Goal: Task Accomplishment & Management: Complete application form

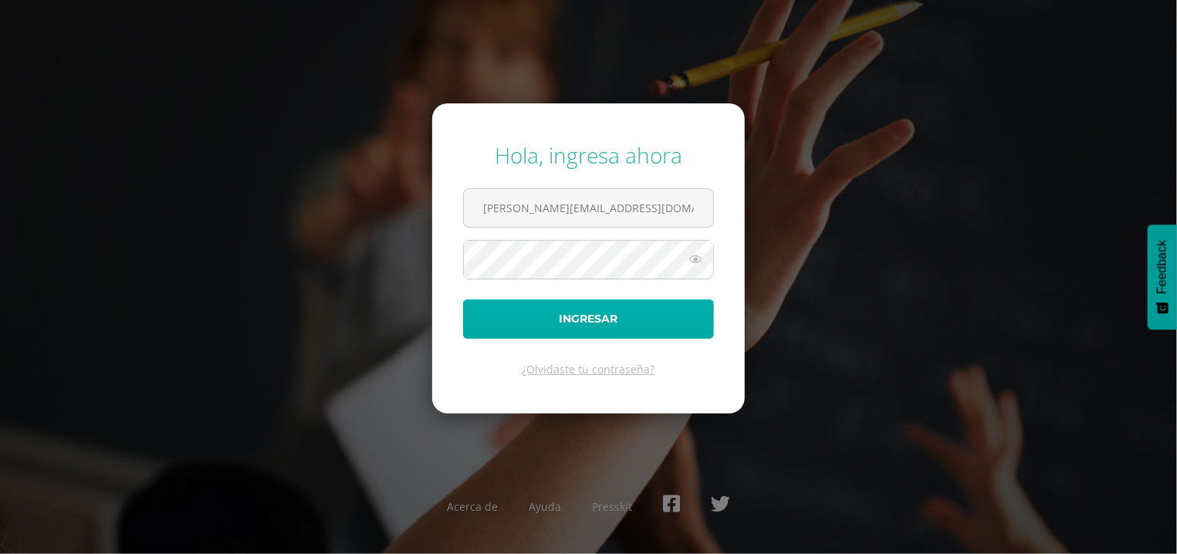
type input "mynor@lasallechiquimula.edu.gt"
click at [581, 324] on button "Ingresar" at bounding box center [588, 318] width 251 height 39
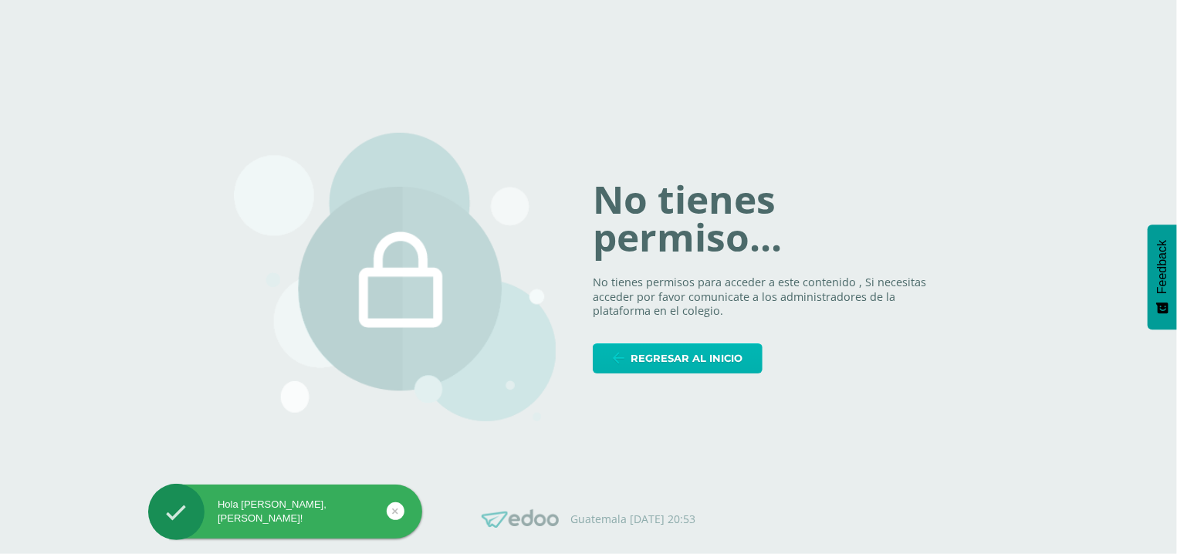
click at [633, 357] on link "Regresar al inicio" at bounding box center [678, 358] width 170 height 30
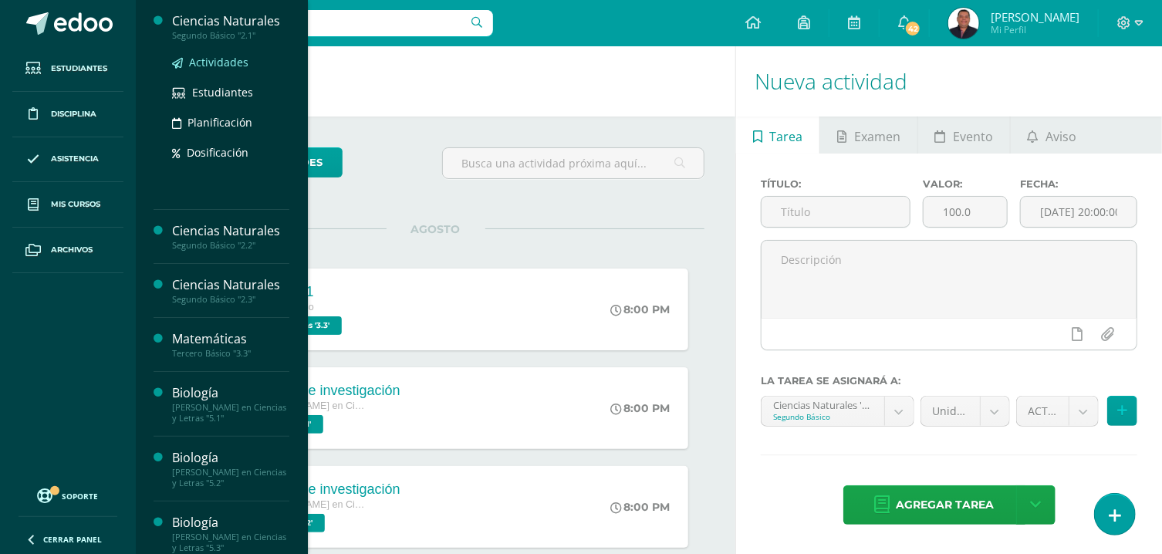
click at [205, 69] on span "Actividades" at bounding box center [218, 62] width 59 height 15
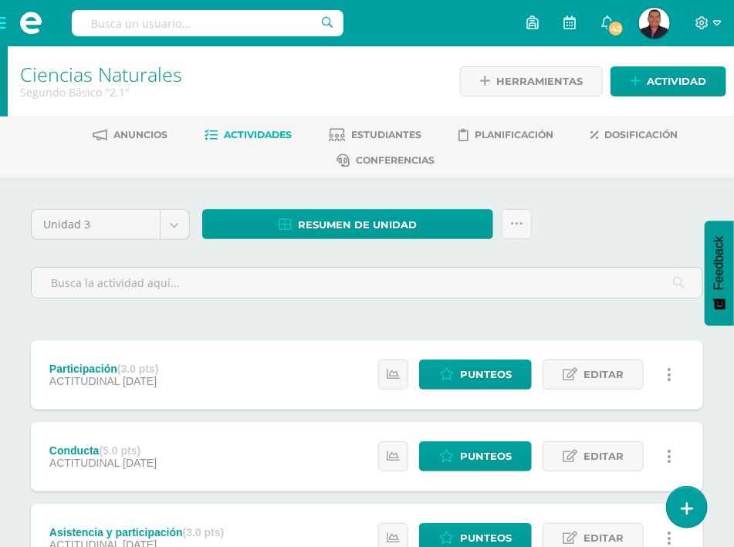
click at [2, 22] on span at bounding box center [31, 23] width 62 height 46
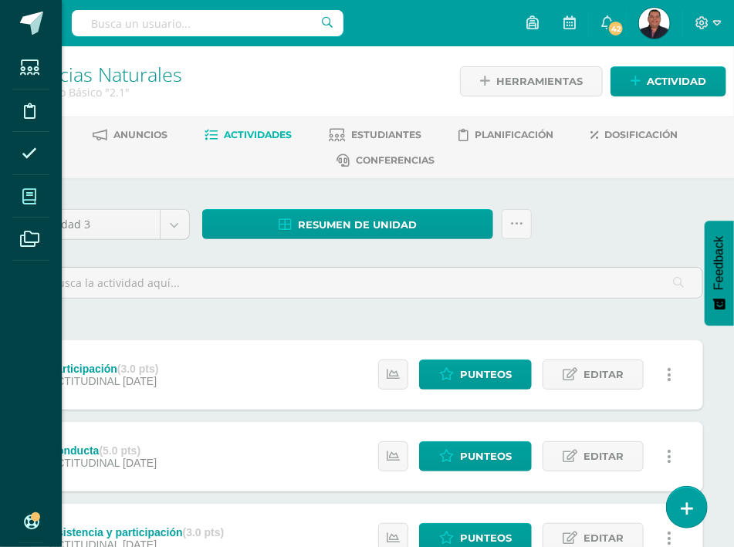
click at [30, 200] on icon at bounding box center [29, 196] width 14 height 15
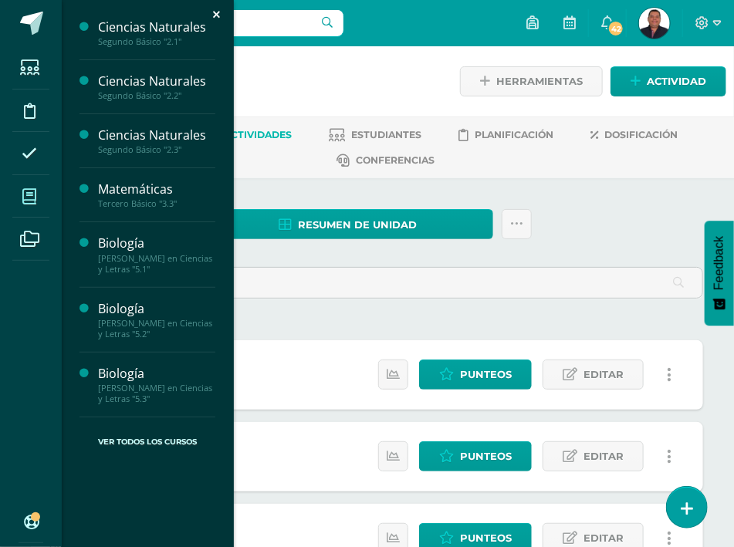
click at [31, 200] on icon at bounding box center [29, 196] width 14 height 15
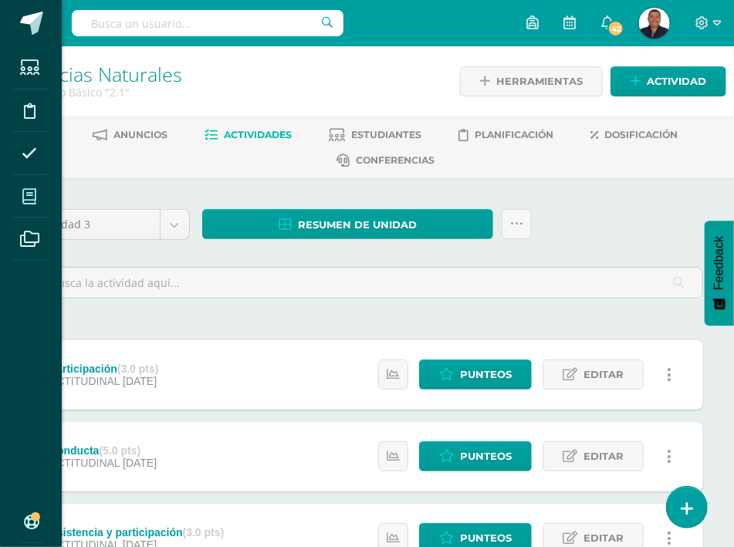
click at [31, 200] on icon at bounding box center [29, 196] width 14 height 15
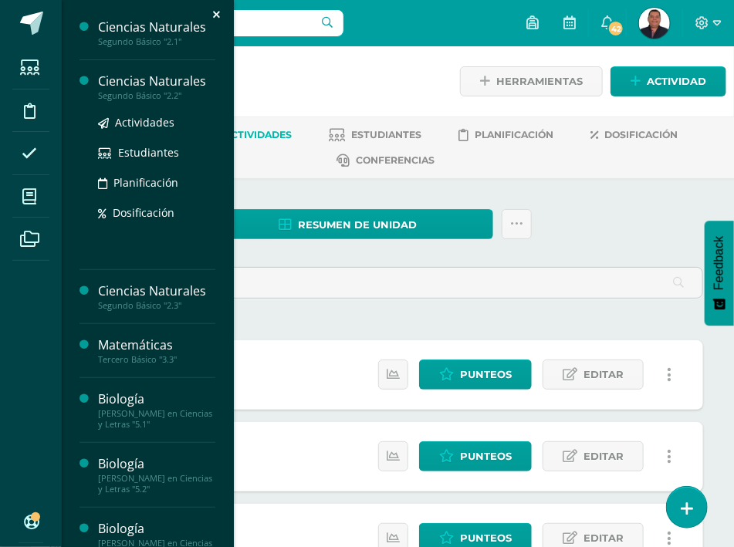
click at [140, 86] on div "Ciencias Naturales Segundo Básico "2.2" Actividades Estudiantes Planificación D…" at bounding box center [147, 165] width 136 height 210
click at [112, 131] on link "Actividades" at bounding box center [156, 122] width 117 height 18
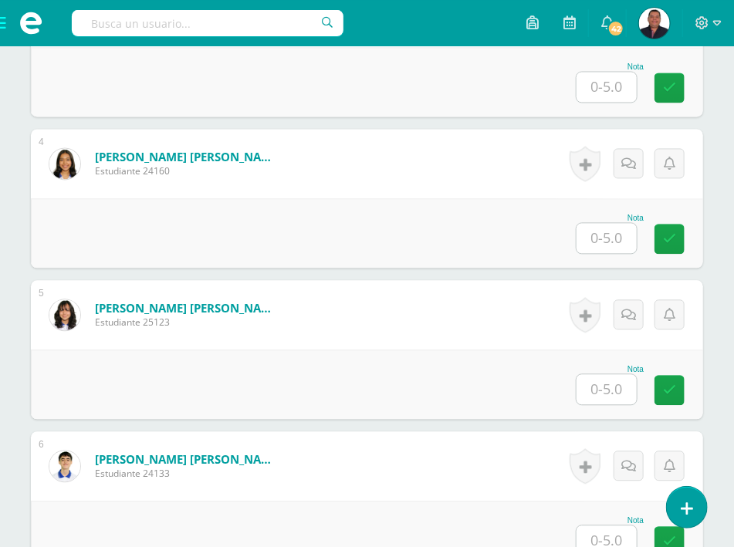
scroll to position [992, 0]
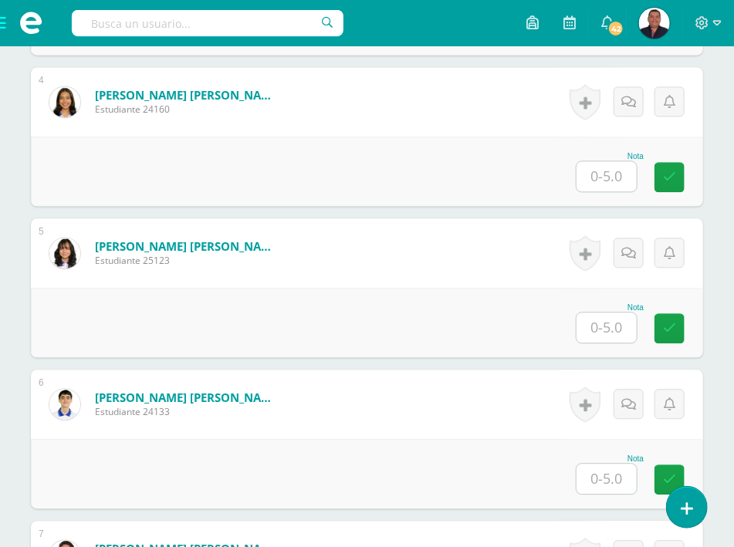
click at [600, 312] on input "text" at bounding box center [606, 327] width 60 height 30
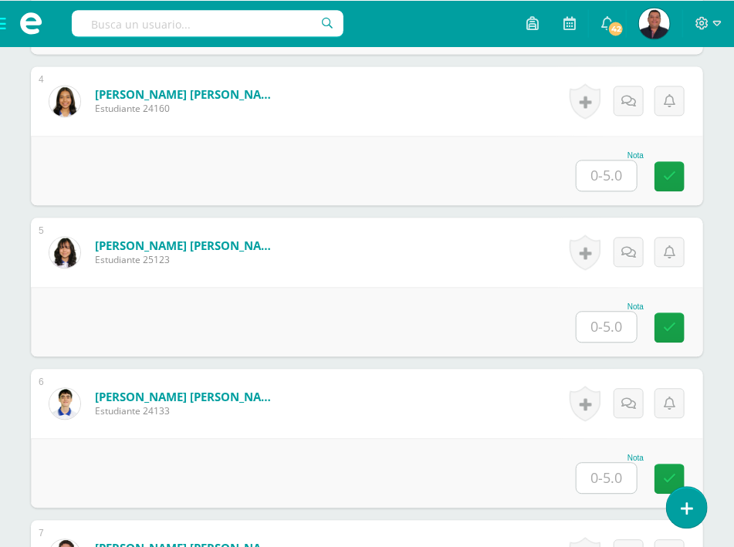
scroll to position [994, 0]
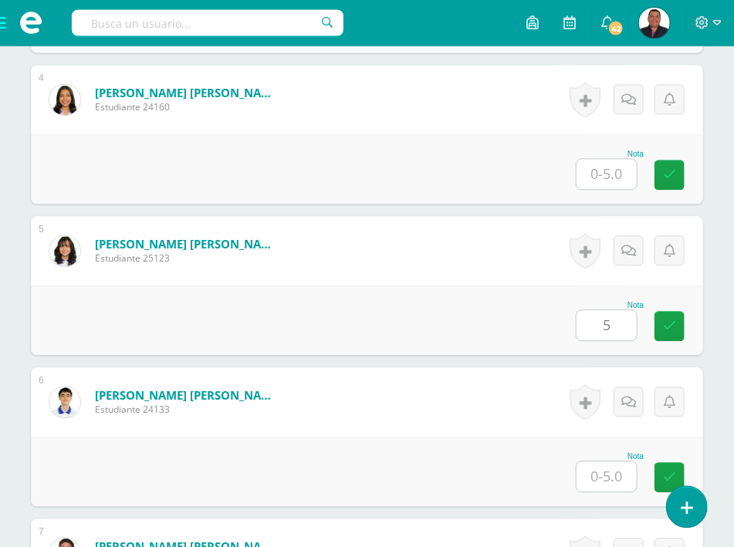
type input "5"
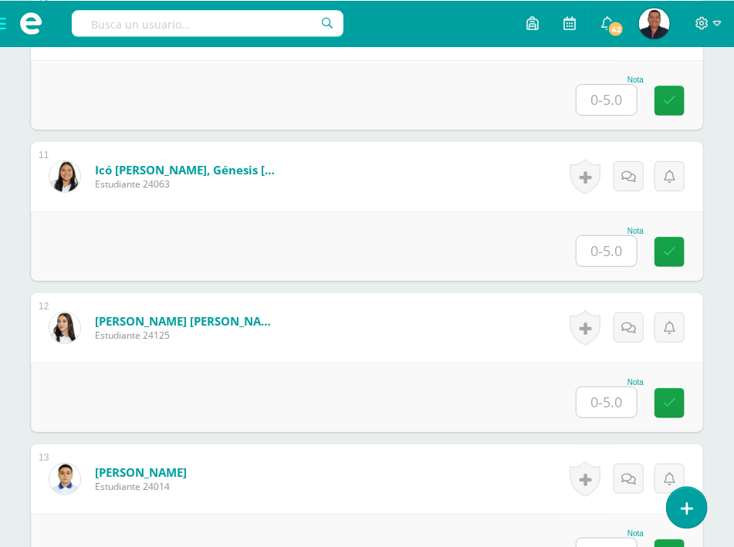
scroll to position [1987, 0]
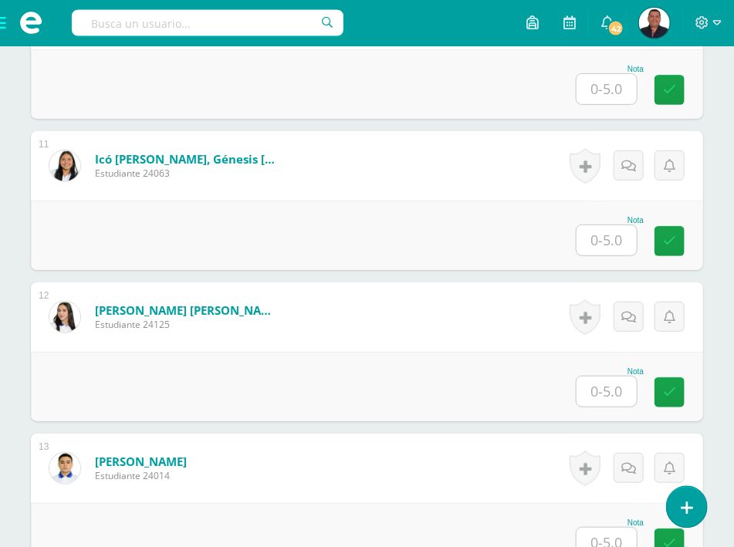
click at [610, 376] on input "text" at bounding box center [606, 391] width 60 height 30
type input "4.5"
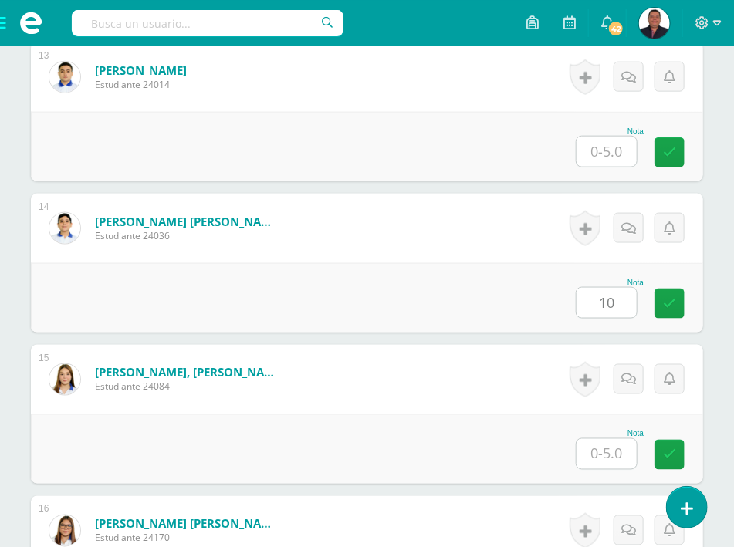
type input "0"
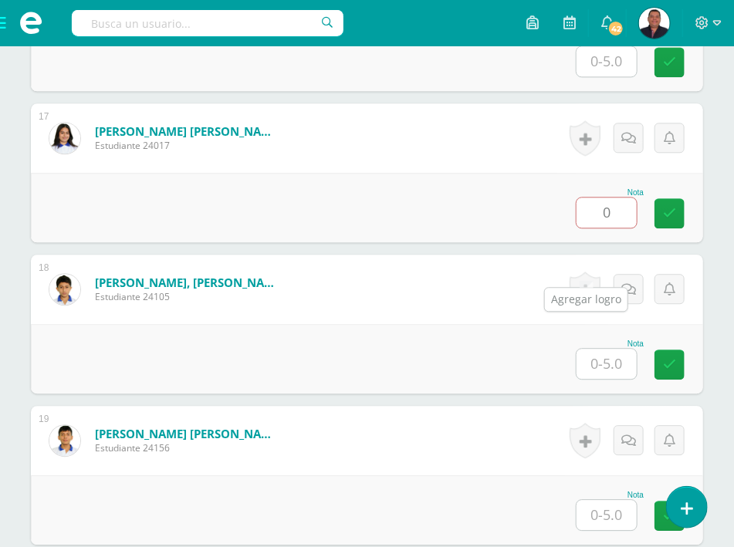
scroll to position [2817, 0]
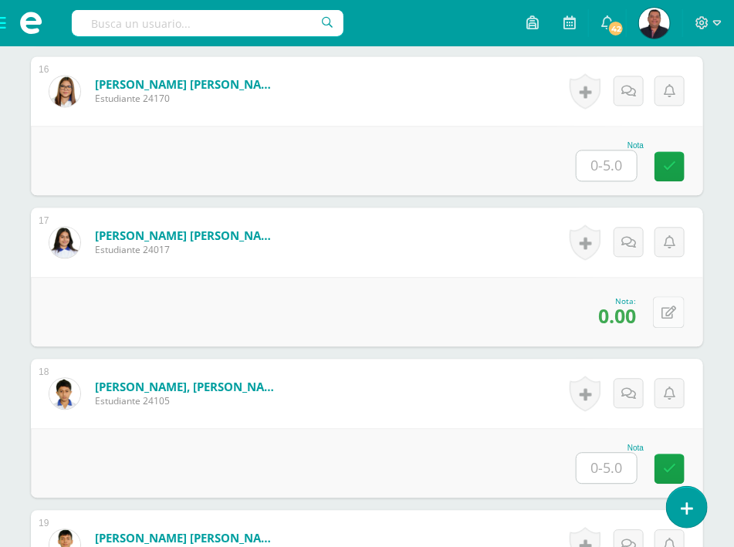
click at [669, 307] on icon at bounding box center [668, 313] width 15 height 13
type input "5"
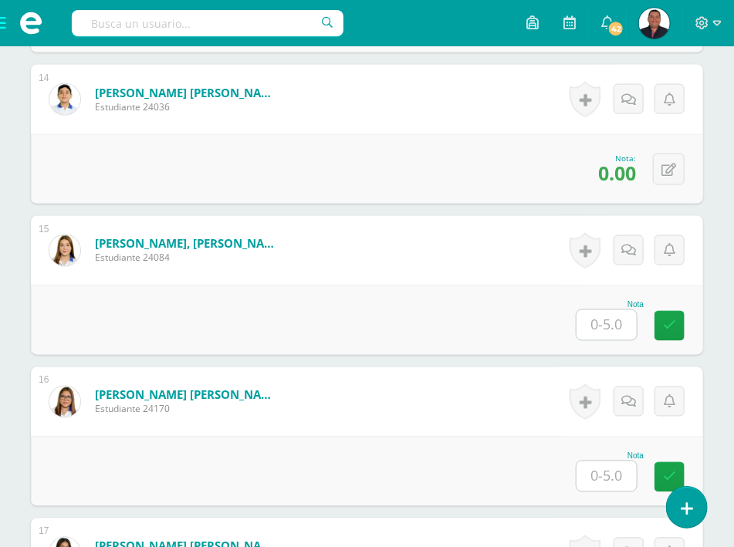
scroll to position [2486, 0]
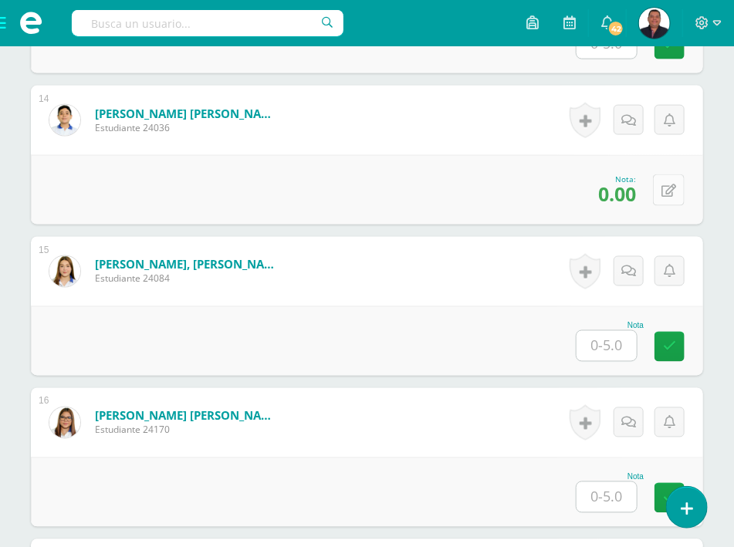
click at [670, 184] on icon at bounding box center [668, 190] width 15 height 13
type input "5"
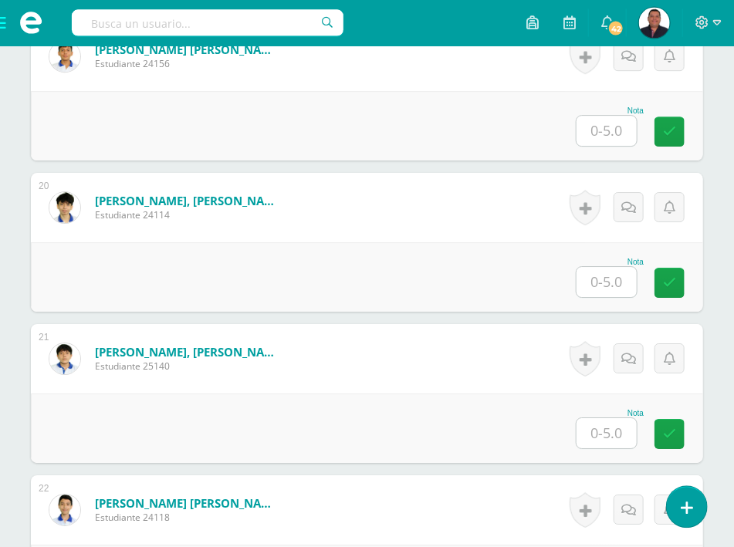
scroll to position [3313, 0]
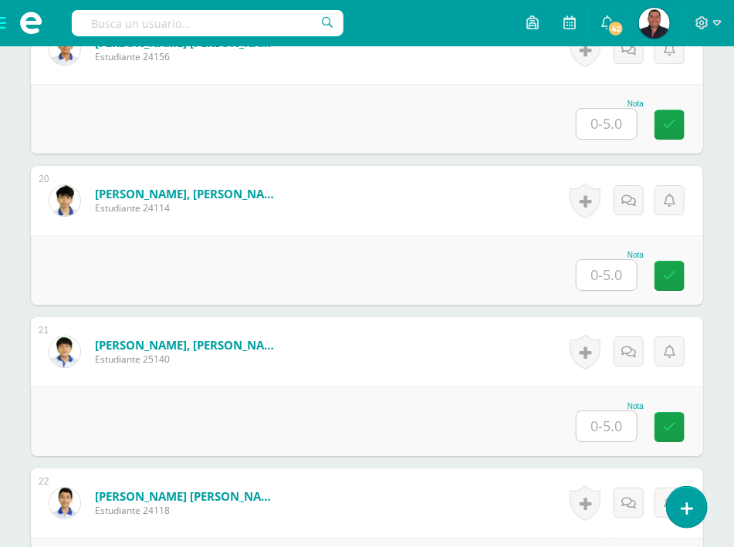
click at [618, 411] on input "text" at bounding box center [606, 426] width 60 height 30
type input "5"
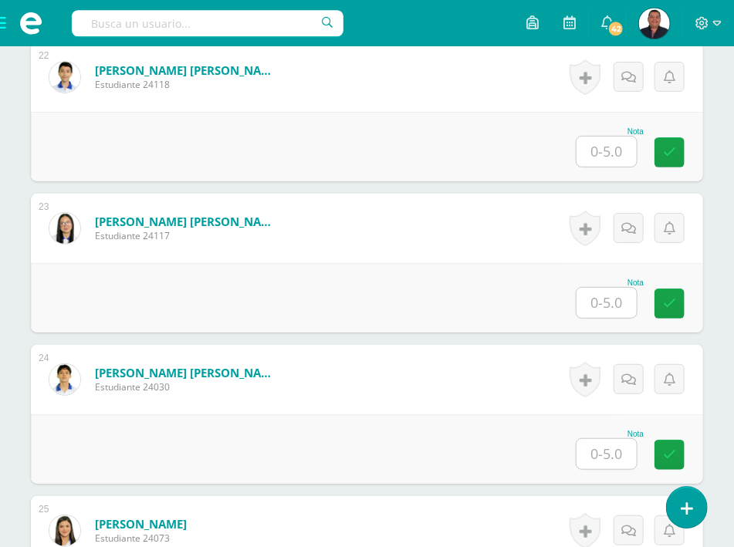
click at [616, 137] on input "text" at bounding box center [606, 152] width 60 height 30
type input "5"
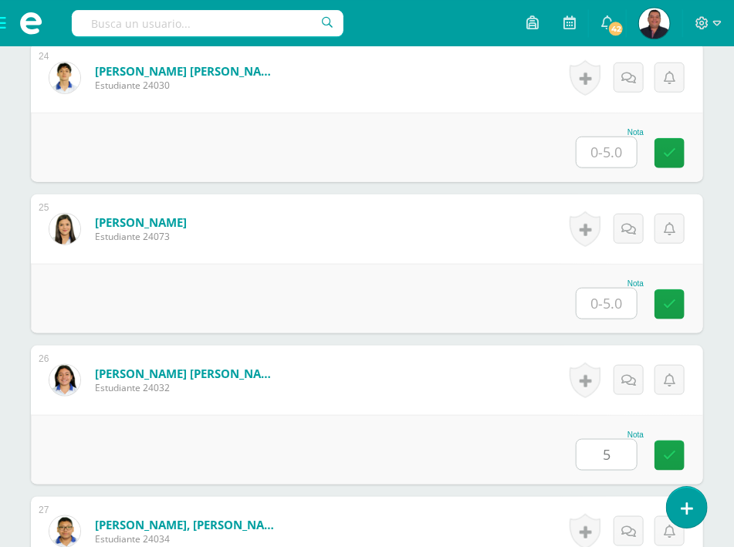
type input "5"
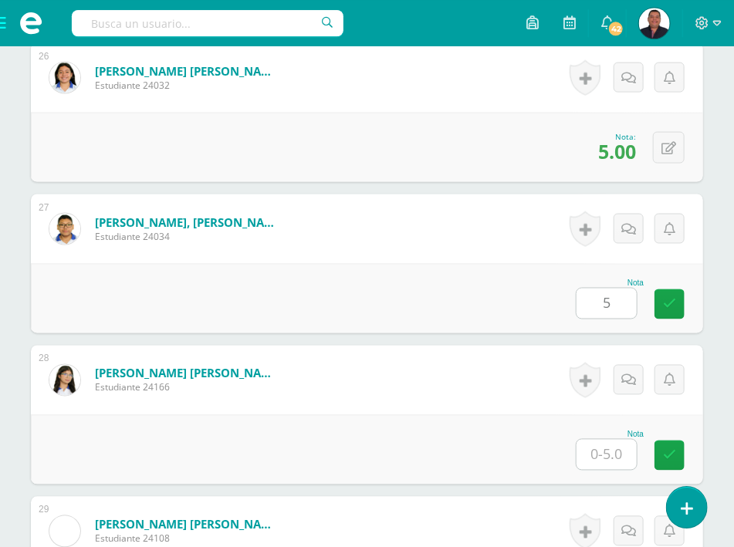
type input "5"
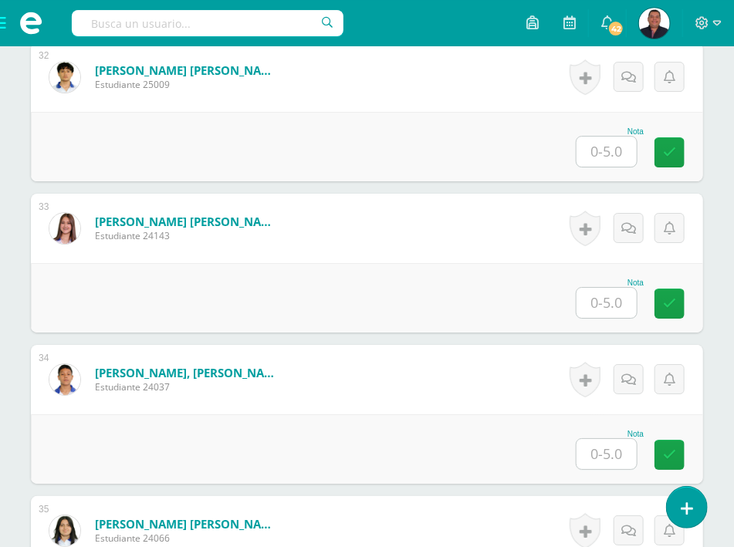
scroll to position [5553, 0]
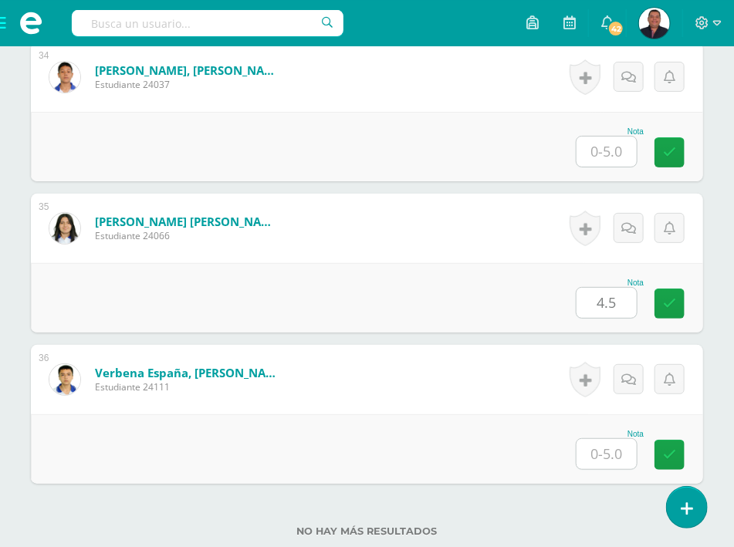
type input "4.5"
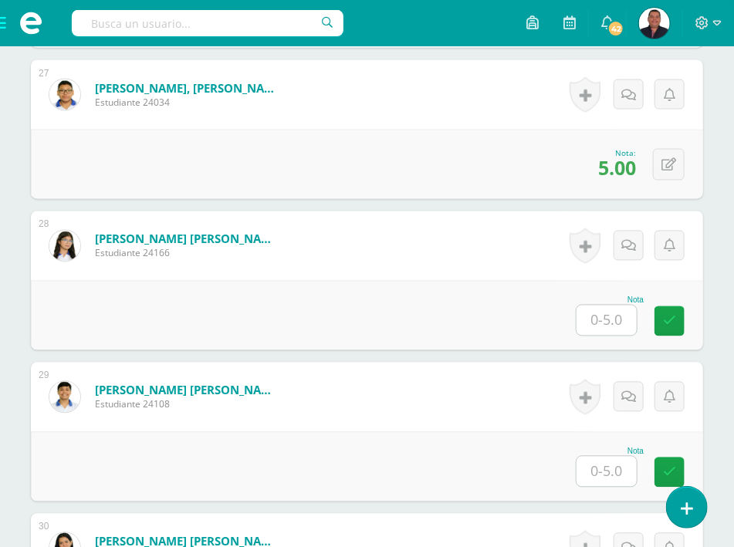
scroll to position [4313, 0]
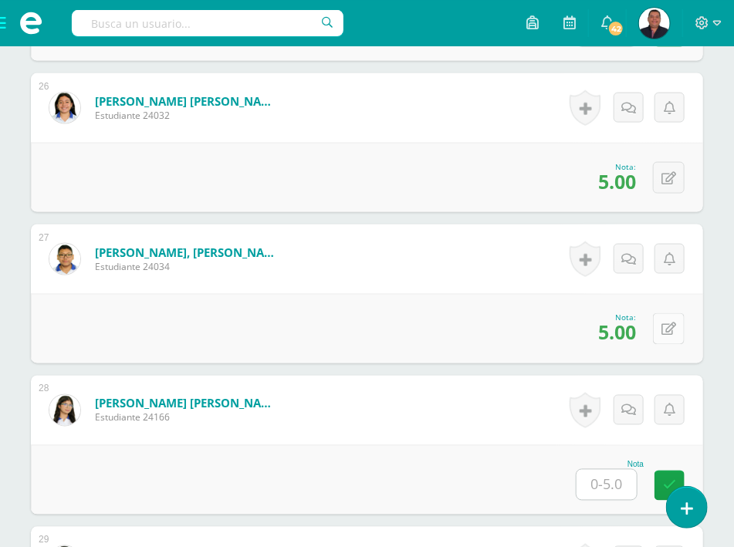
click at [675, 323] on icon at bounding box center [668, 329] width 15 height 13
type input "4"
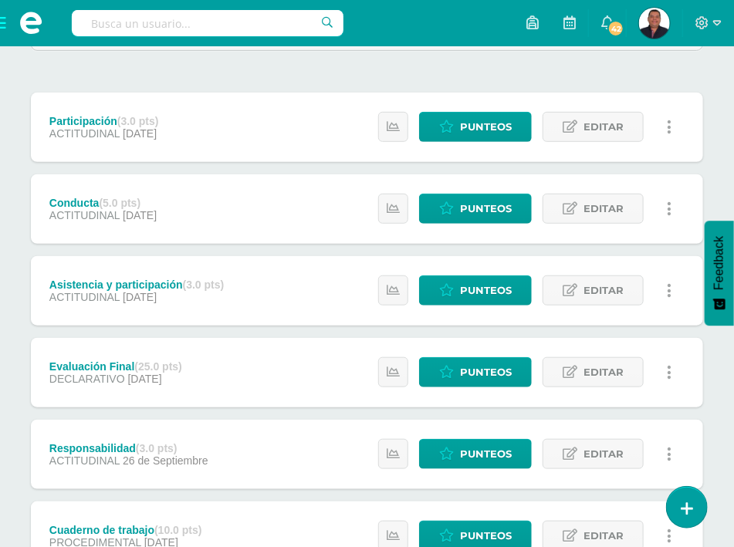
scroll to position [636, 0]
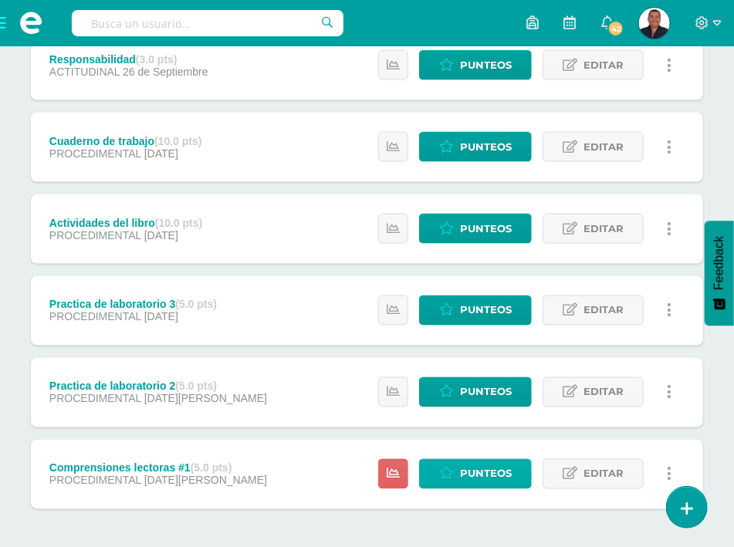
click at [482, 460] on span "Punteos" at bounding box center [486, 474] width 52 height 29
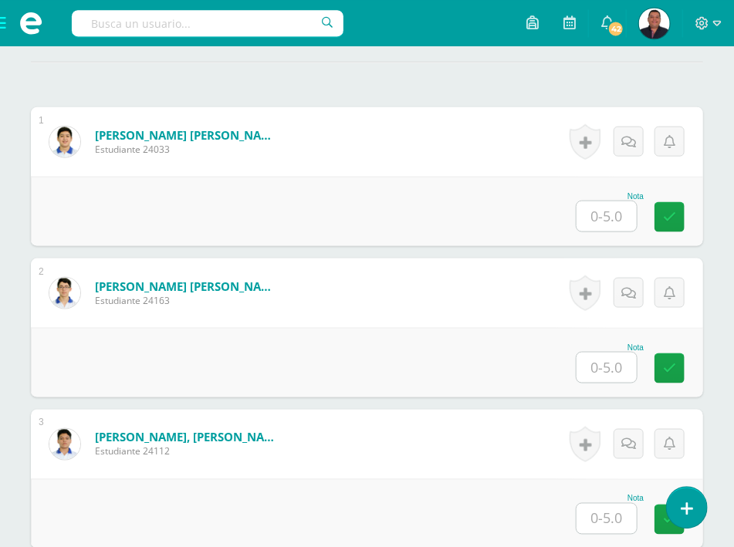
scroll to position [417, 0]
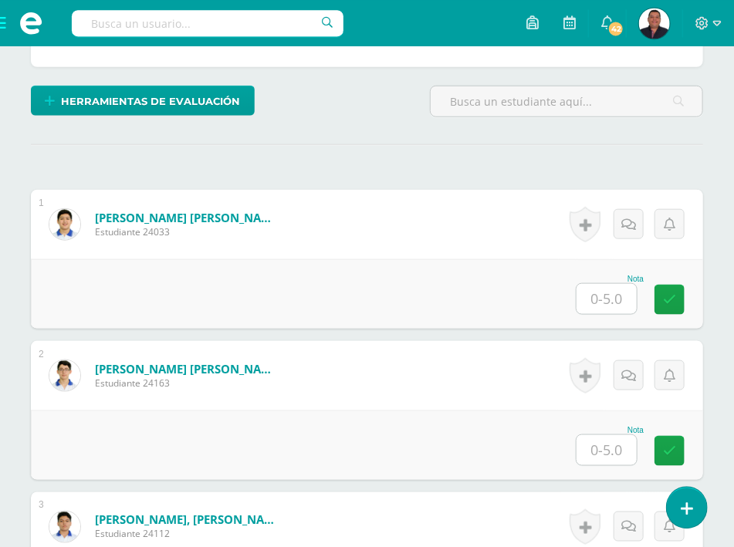
click at [626, 283] on input "text" at bounding box center [606, 298] width 60 height 30
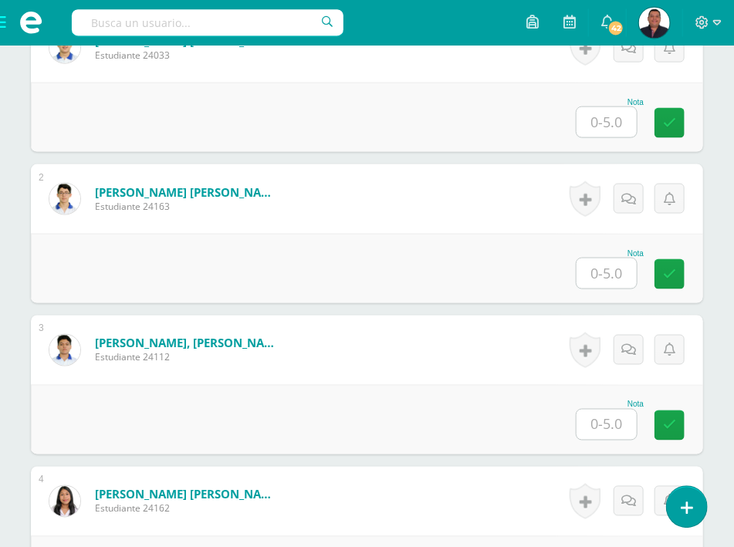
scroll to position [748, 0]
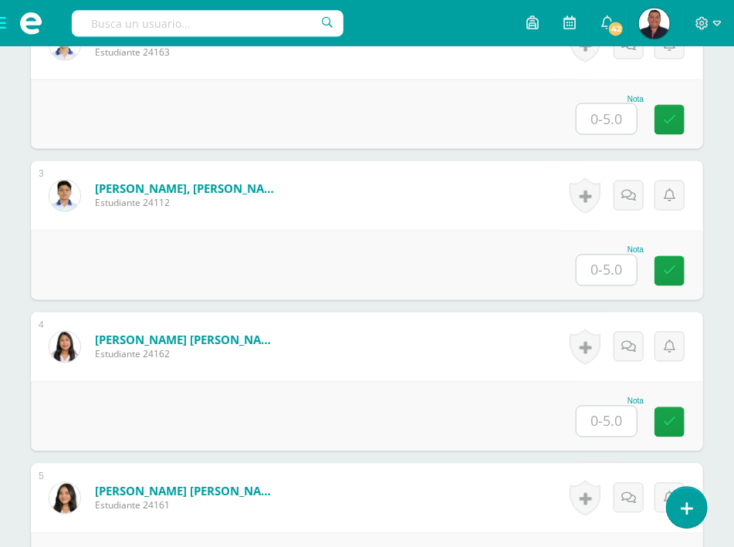
click at [610, 406] on input "text" at bounding box center [606, 421] width 60 height 30
type input "4.5"
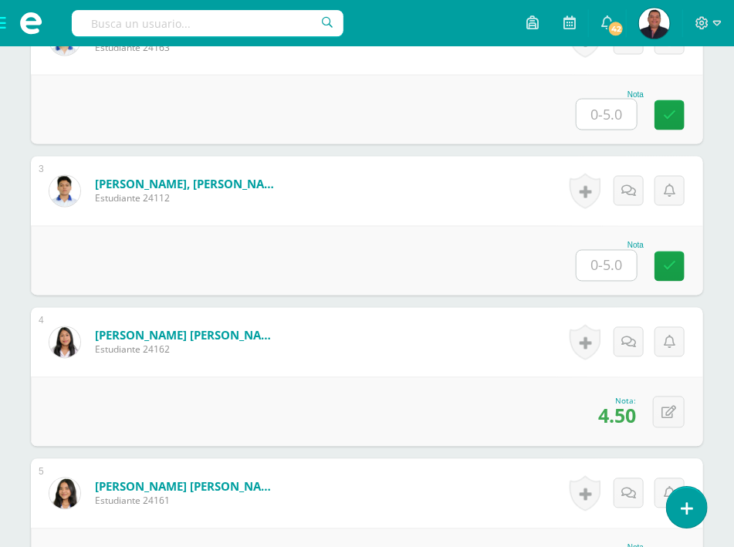
type input "4.5"
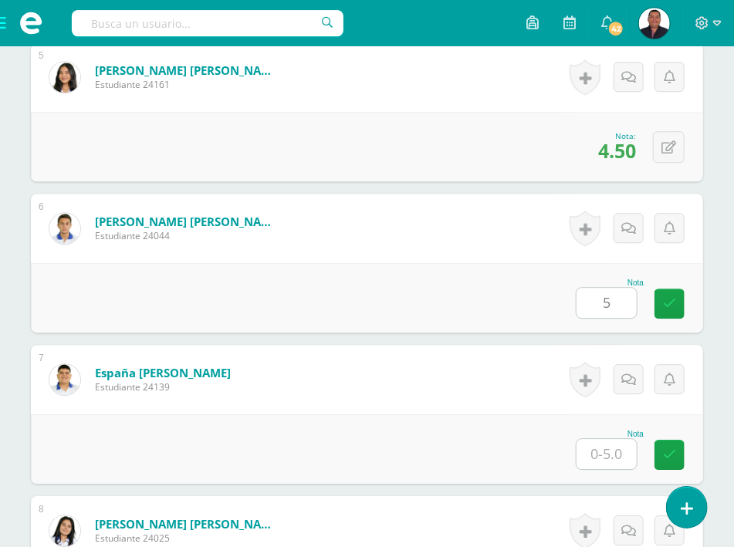
type input "5"
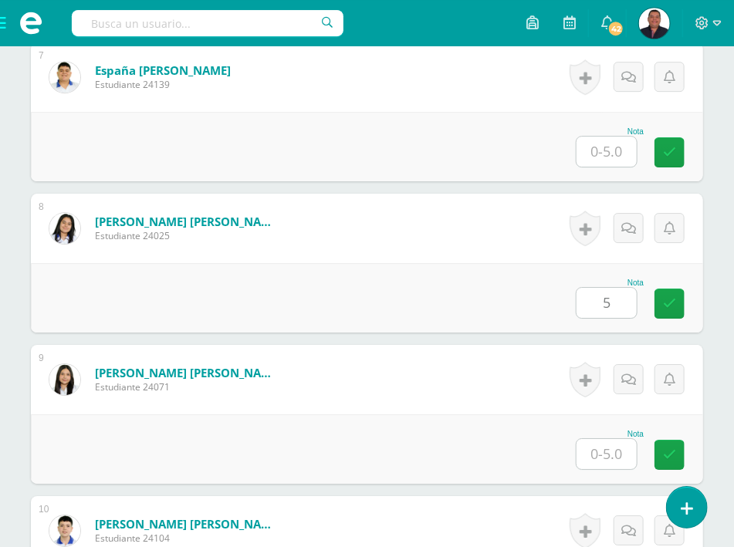
type input "5"
type input "4.5"
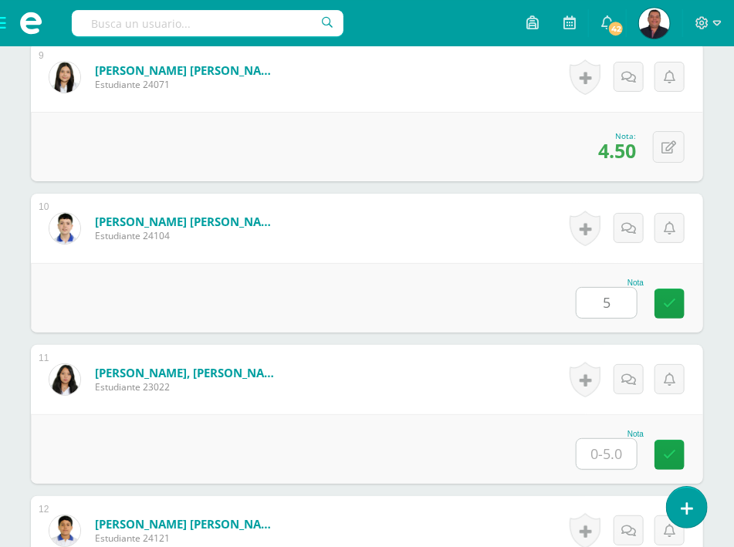
type input "5"
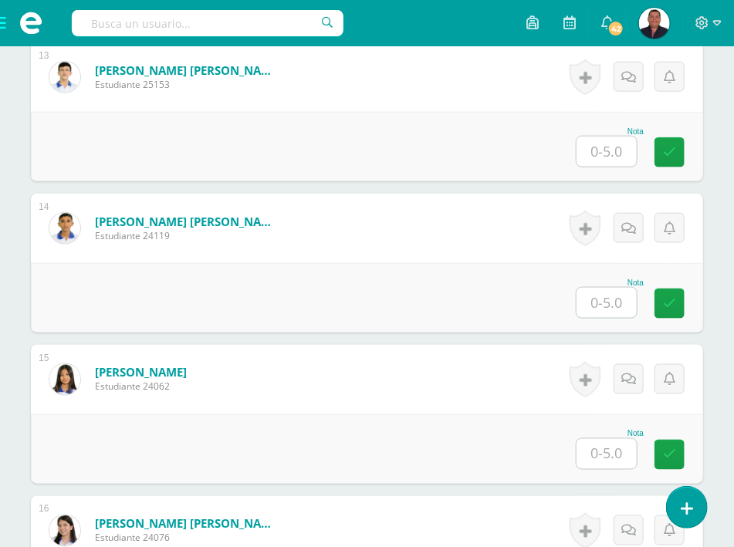
scroll to position [2679, 0]
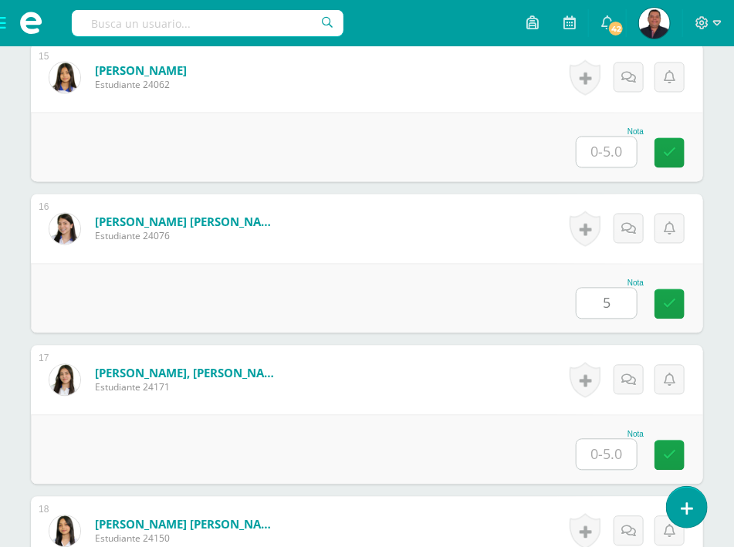
type input "5"
type input "4.5"
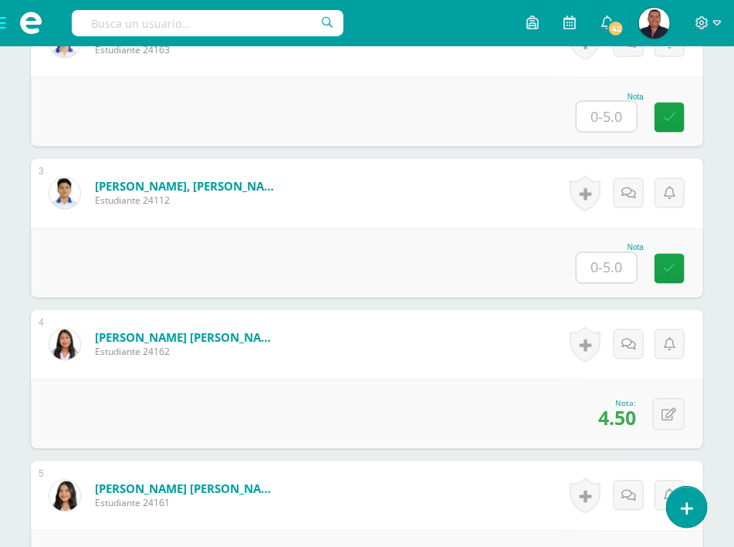
scroll to position [418, 0]
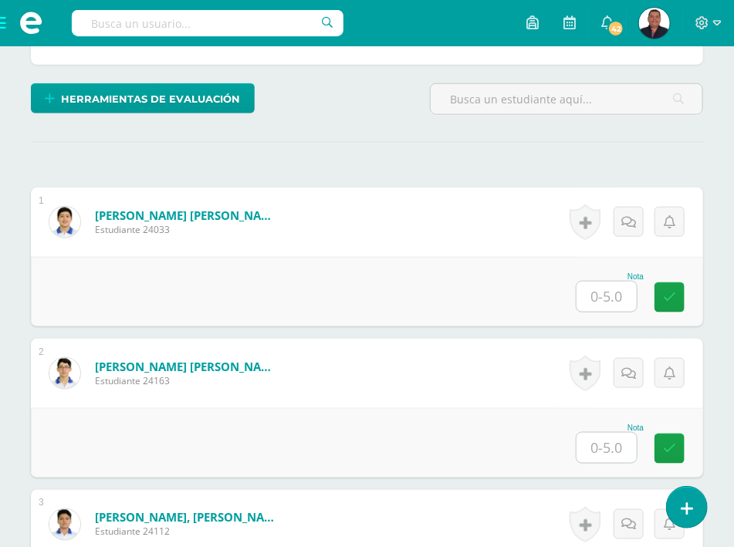
click at [605, 433] on input "text" at bounding box center [606, 448] width 60 height 30
type input "4"
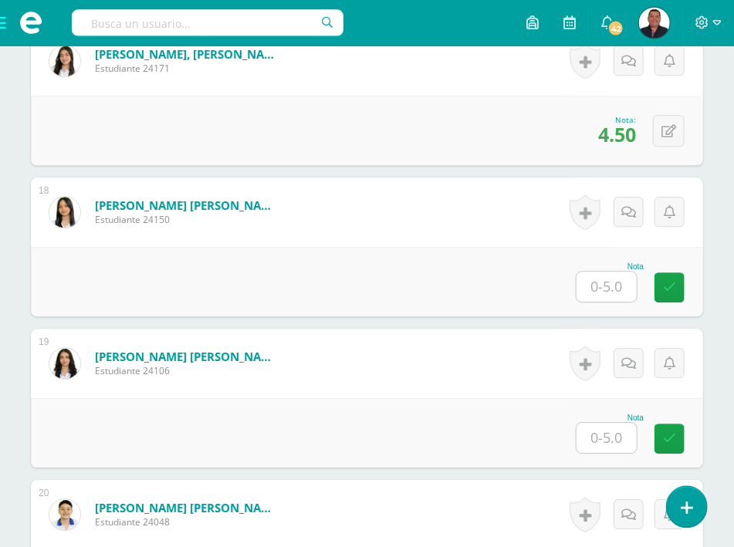
scroll to position [3030, 0]
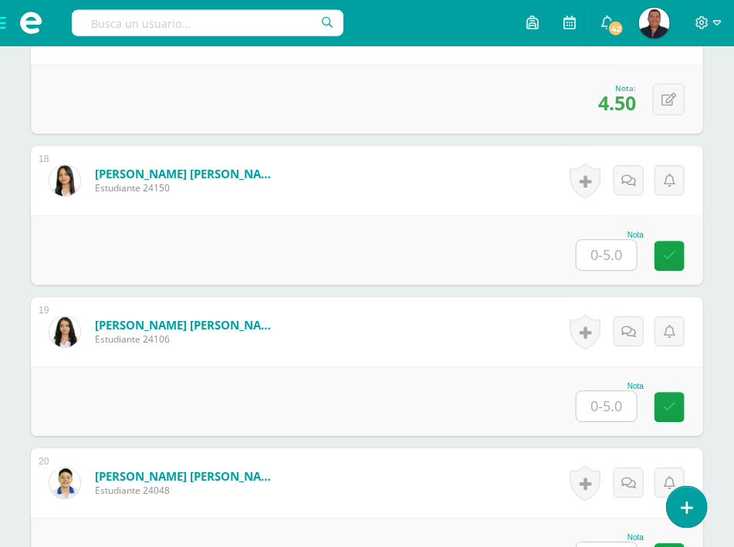
click at [620, 392] on input "text" at bounding box center [606, 407] width 60 height 30
type input "5"
type input "4.5"
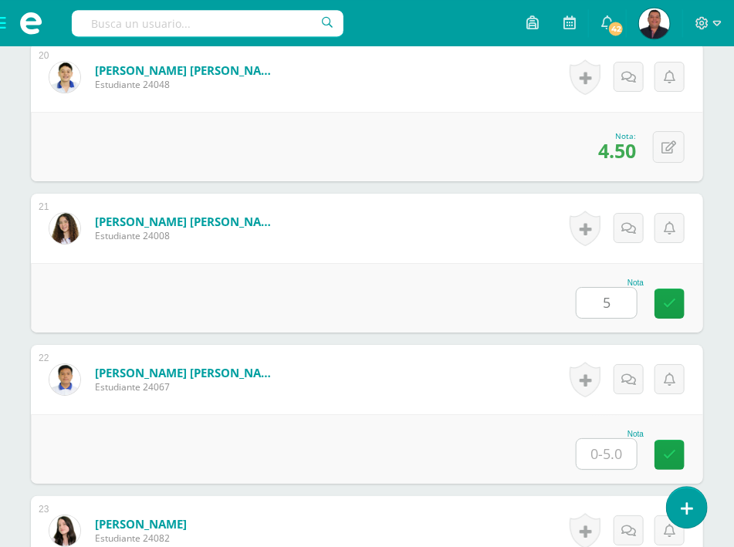
type input "5"
type input "4.5"
type input "4"
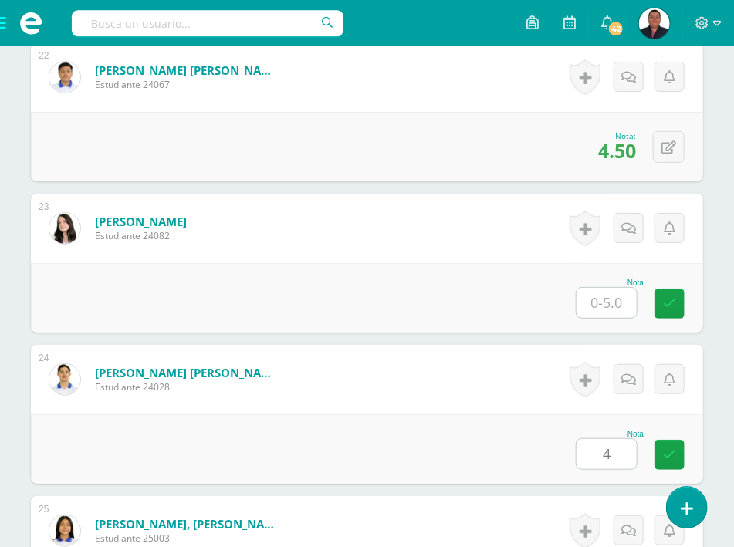
scroll to position [4041, 0]
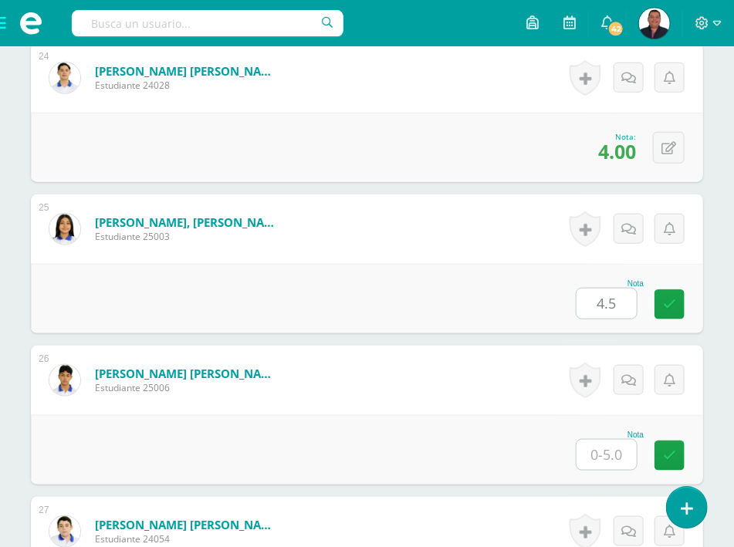
type input "4.5"
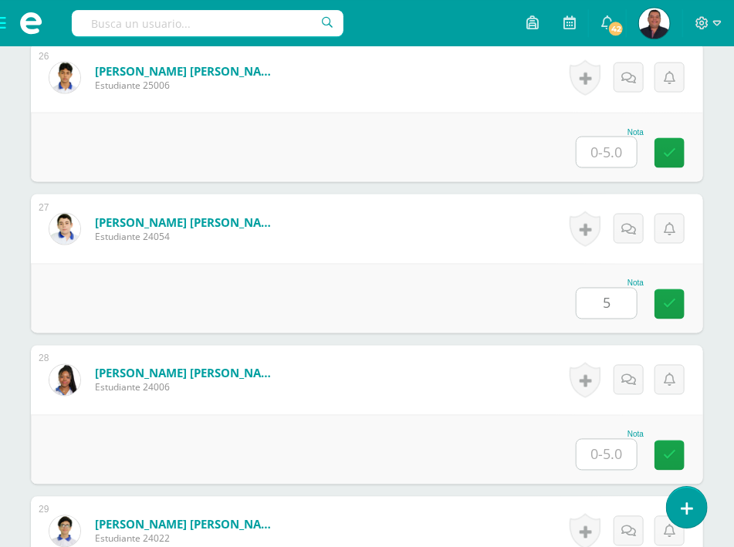
type input "5"
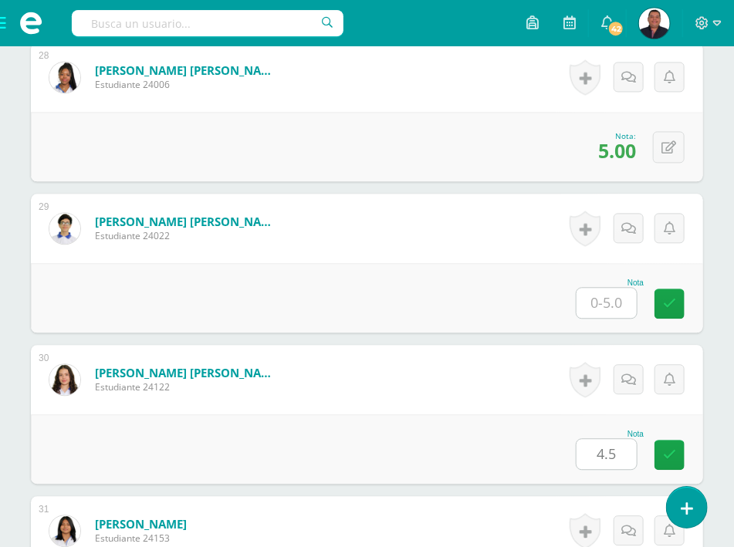
type input "4.5"
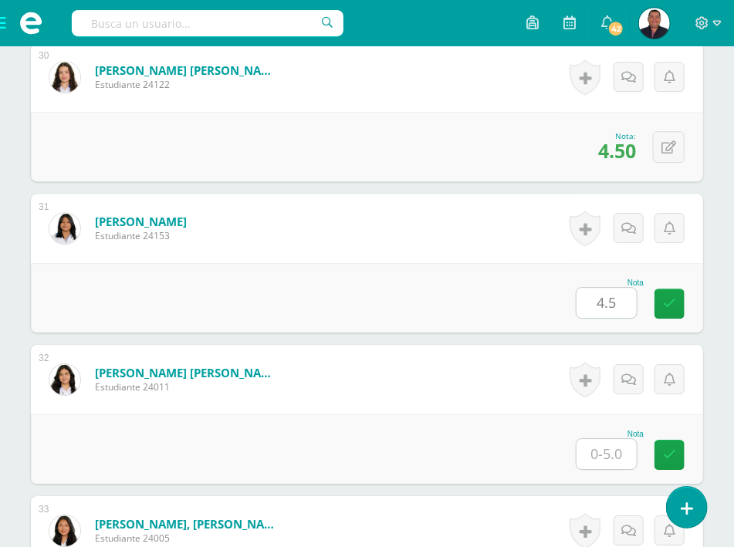
type input "4.5"
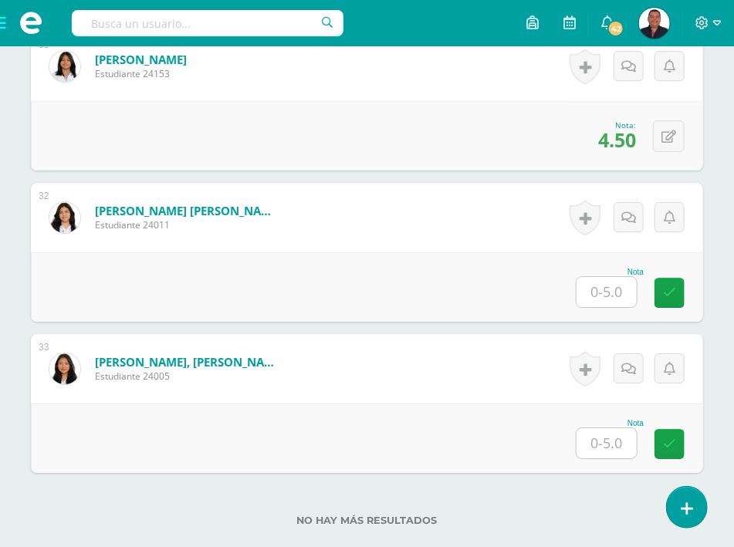
type input "5"
click at [0, 28] on span at bounding box center [31, 23] width 62 height 46
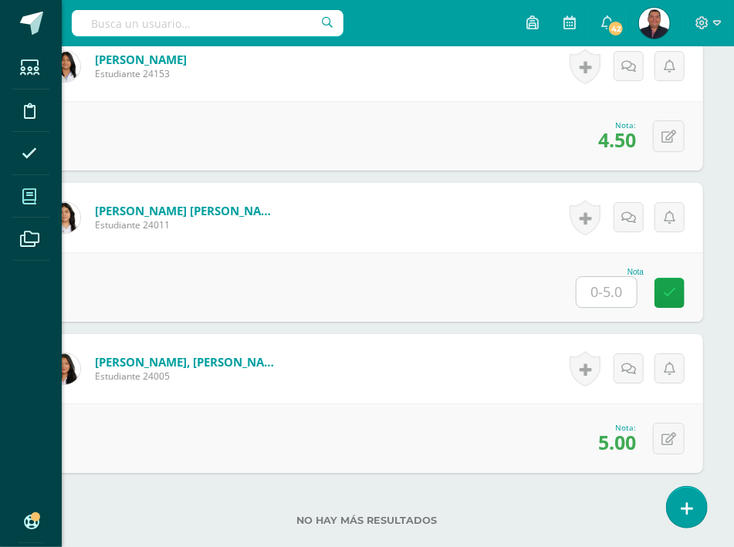
click at [22, 193] on span at bounding box center [29, 196] width 35 height 35
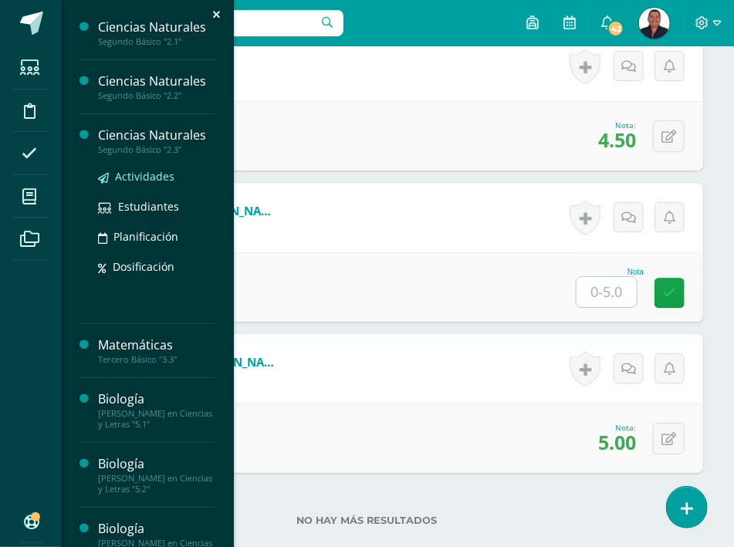
click at [143, 184] on span "Actividades" at bounding box center [144, 176] width 59 height 15
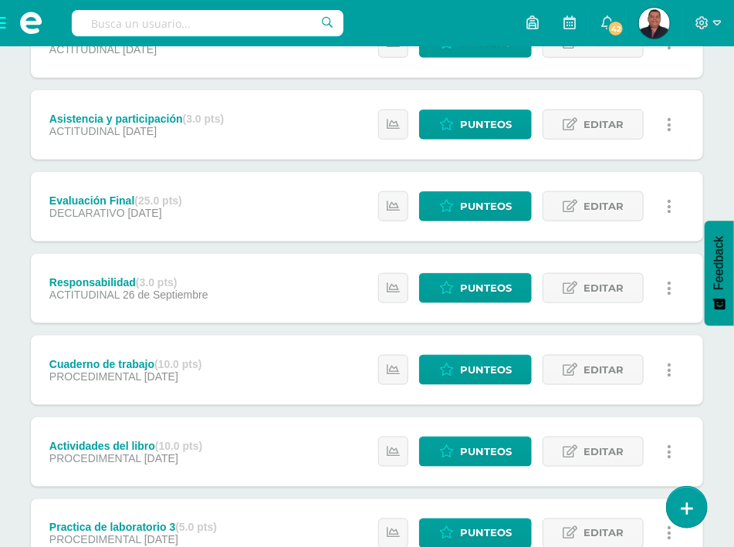
scroll to position [636, 0]
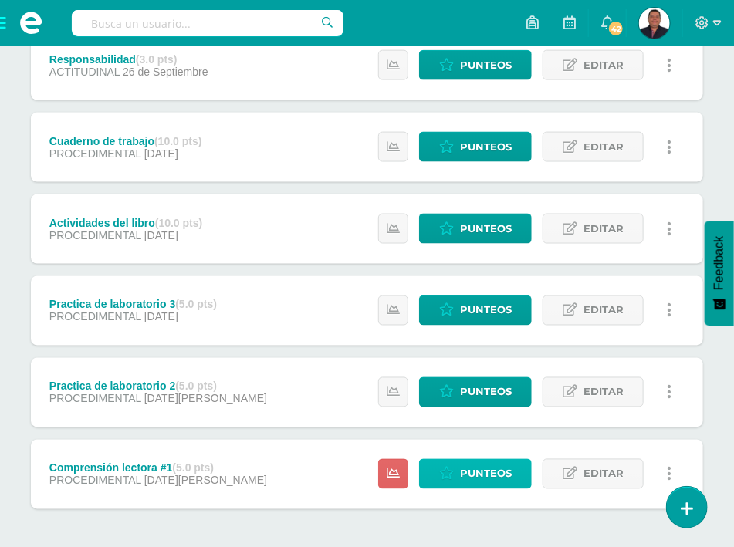
click at [483, 460] on span "Punteos" at bounding box center [486, 474] width 52 height 29
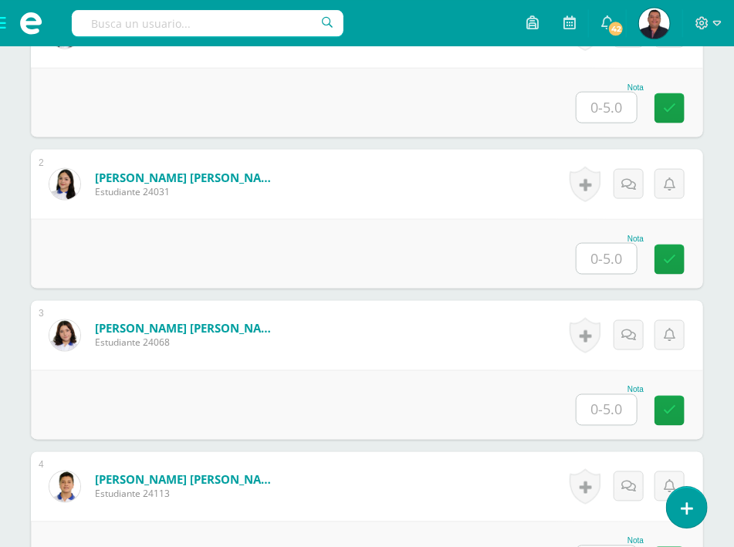
scroll to position [609, 0]
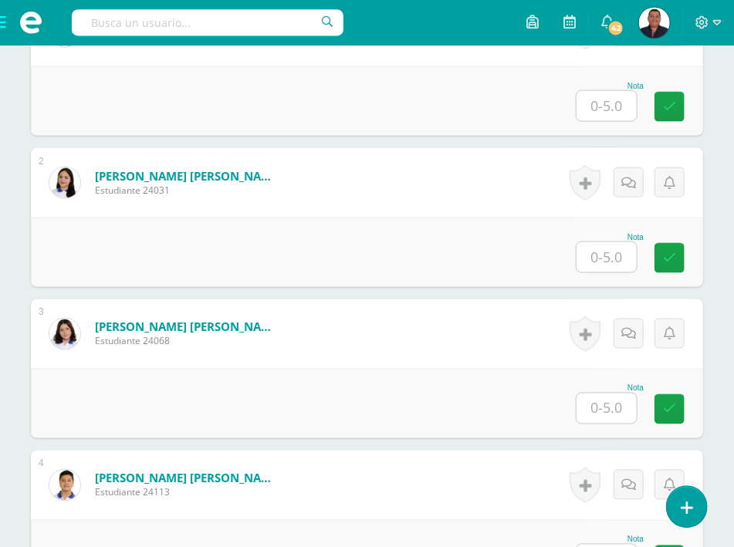
click at [610, 393] on input "text" at bounding box center [606, 408] width 60 height 30
type input "5"
type input "2"
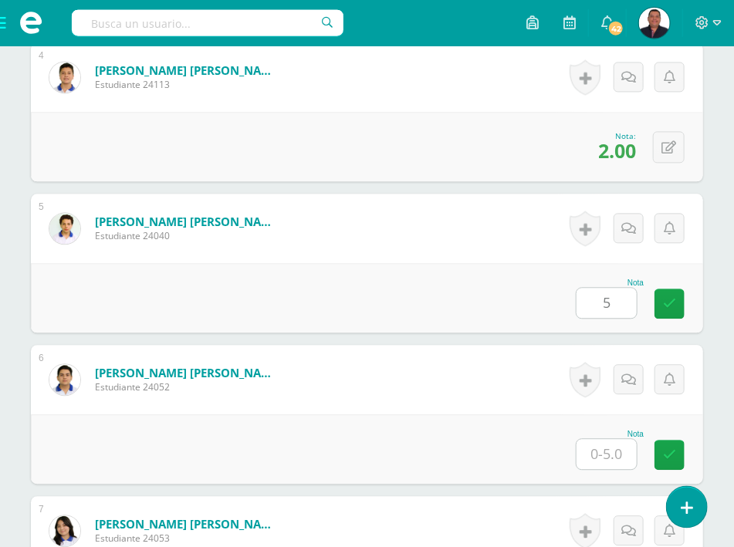
type input "5"
type input "4.5"
type input "5"
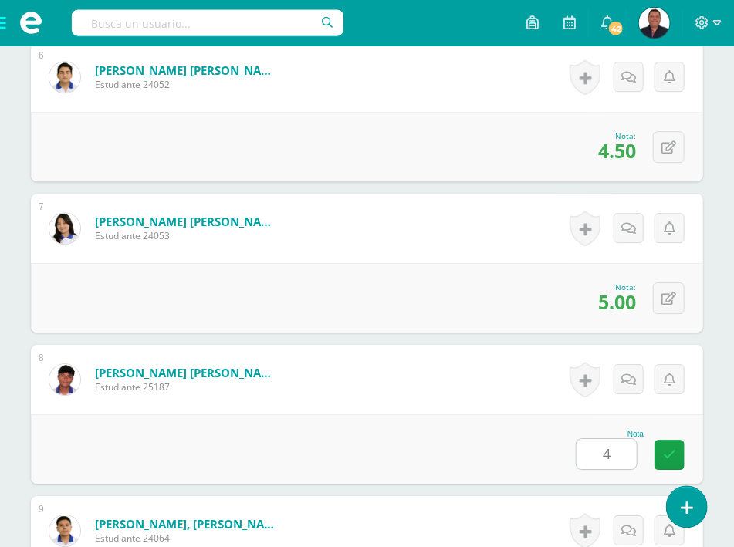
type input "4"
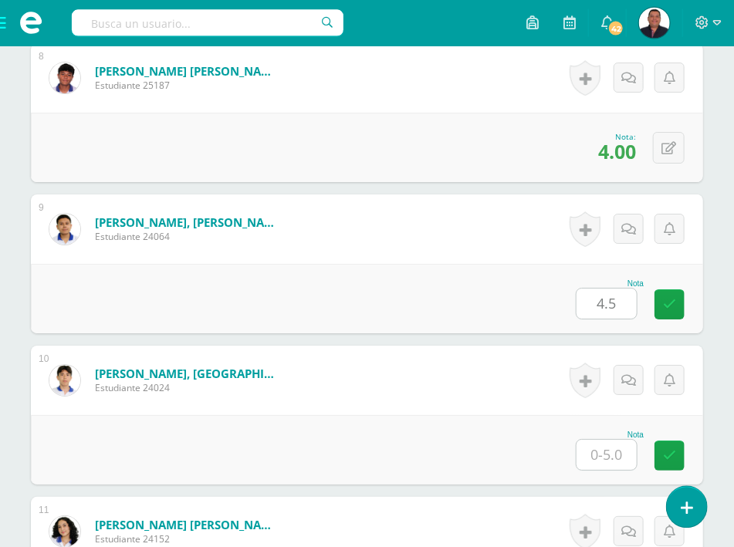
type input "4.5"
type input "5"
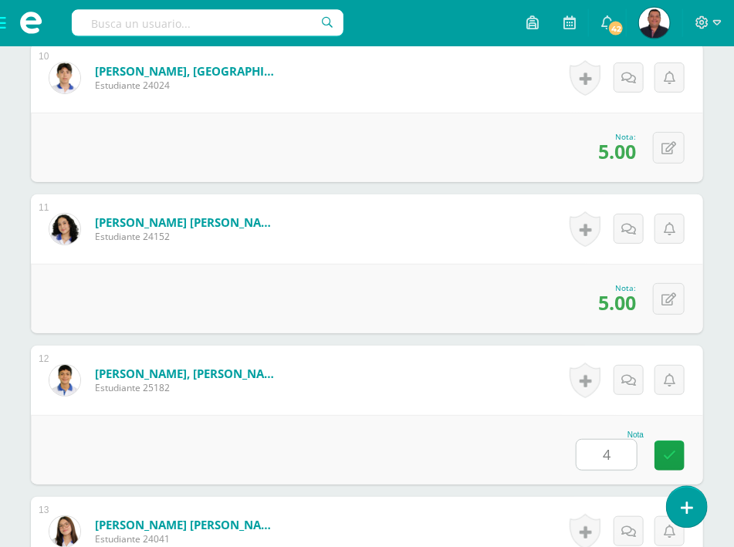
type input "4"
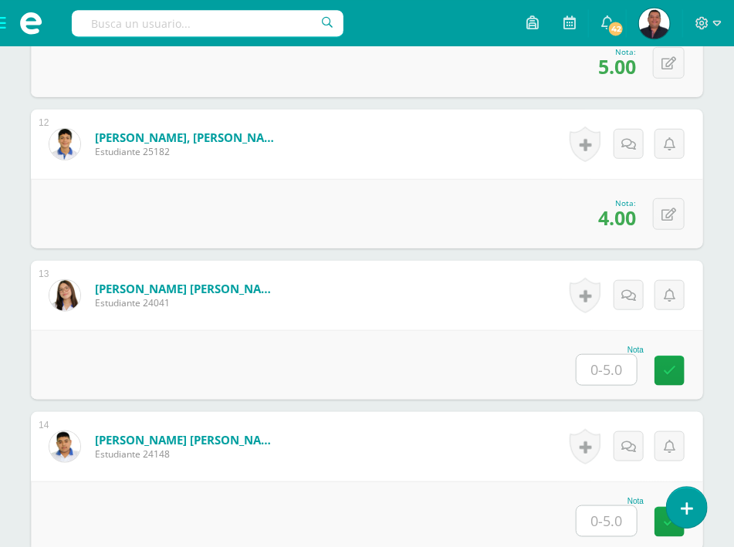
scroll to position [2143, 0]
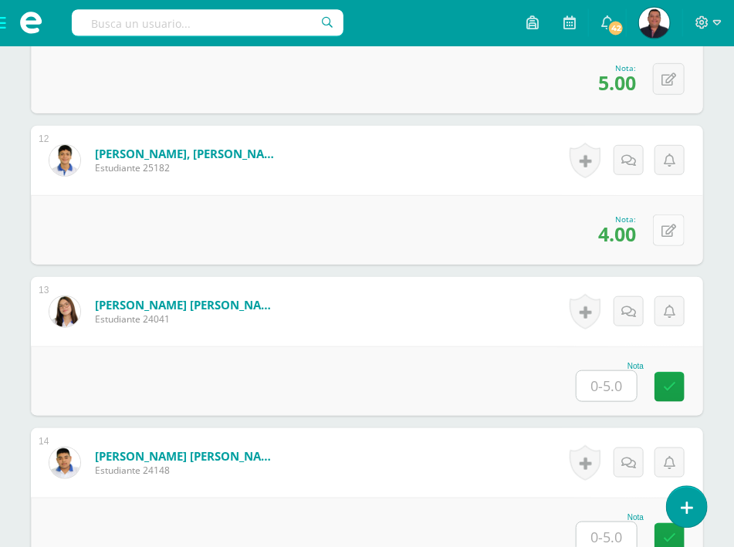
click at [677, 214] on button at bounding box center [669, 230] width 32 height 32
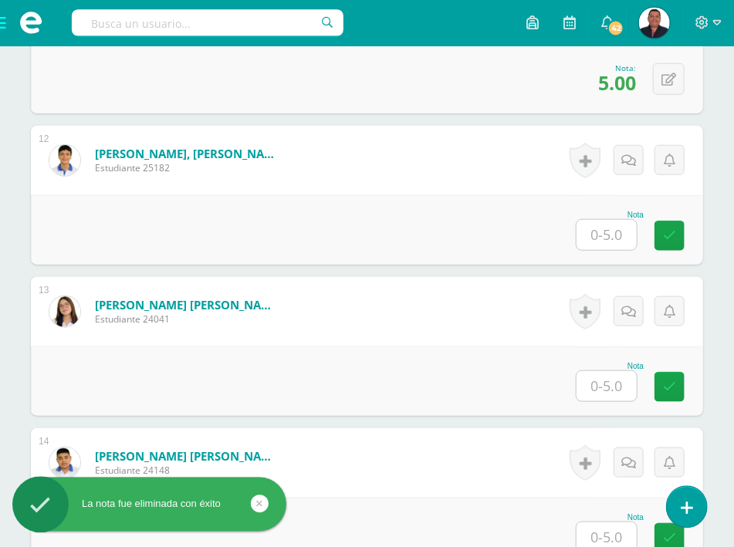
click at [622, 371] on input "text" at bounding box center [606, 386] width 60 height 30
type input "4"
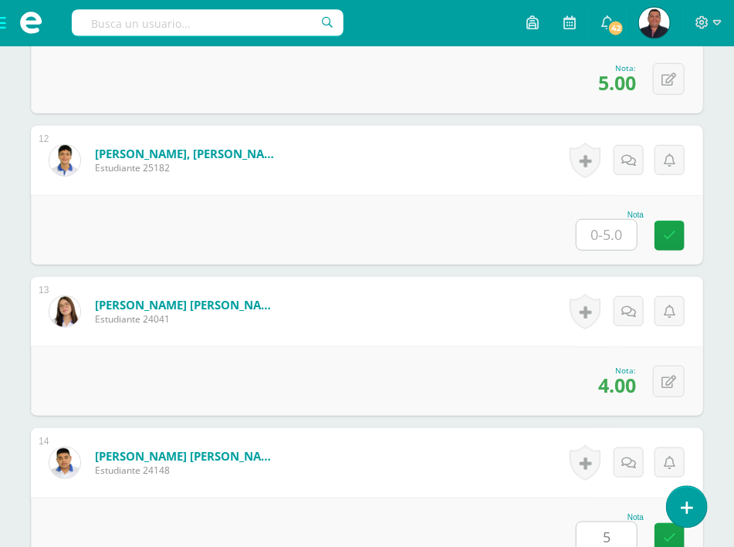
type input "5"
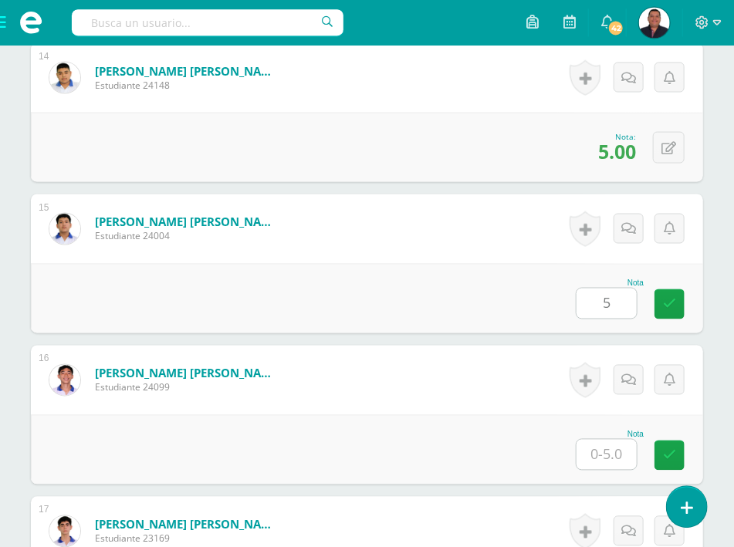
type input "5"
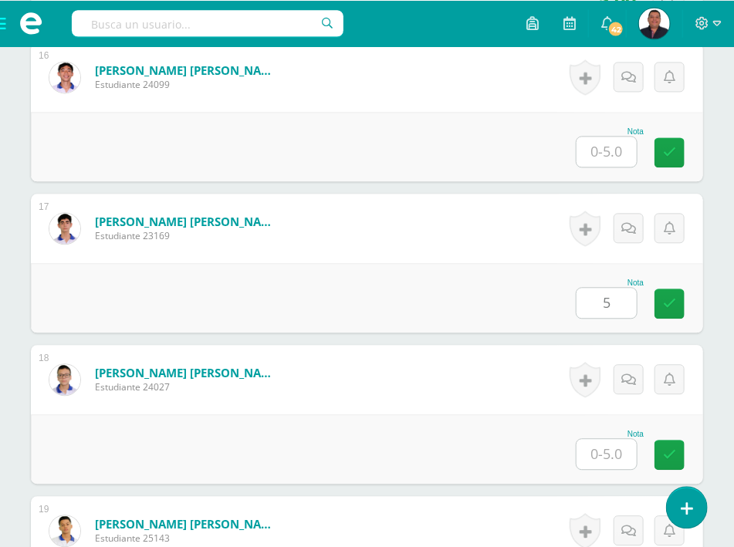
type input "5"
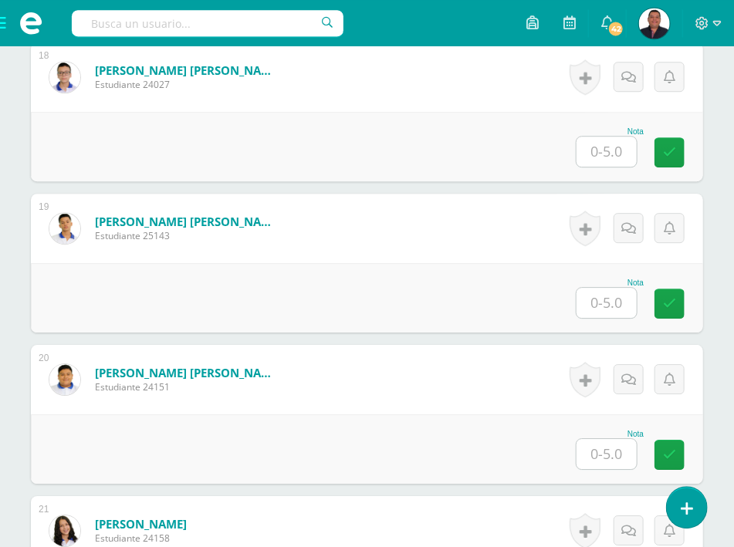
scroll to position [3436, 0]
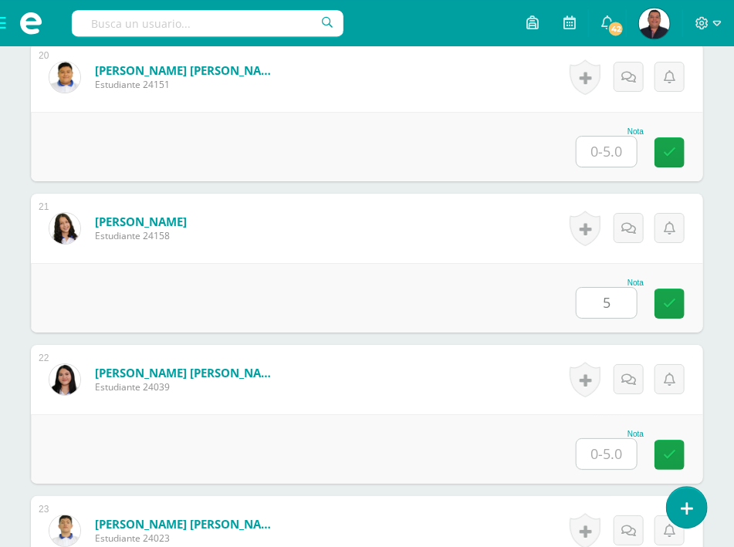
type input "5"
type input "3.5"
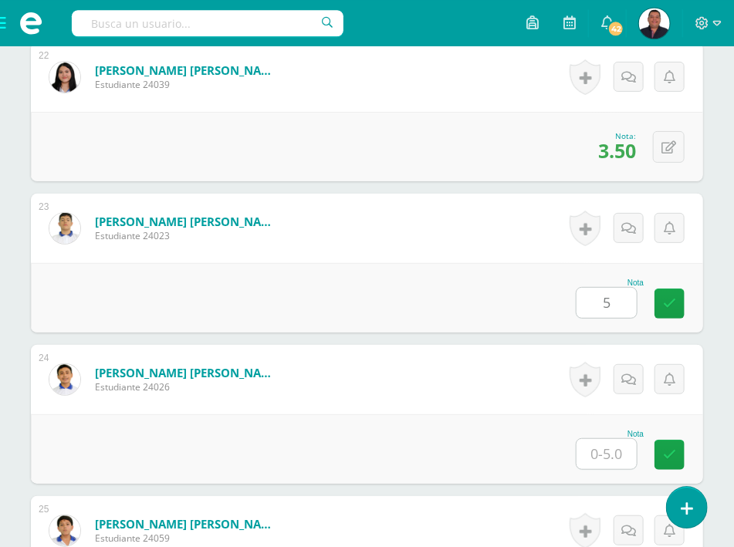
type input "5"
type input "4.5"
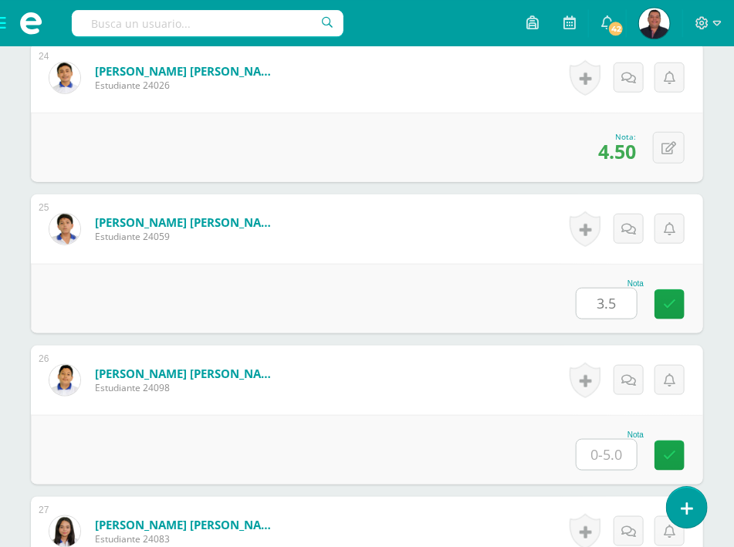
type input "3.5"
type input "5"
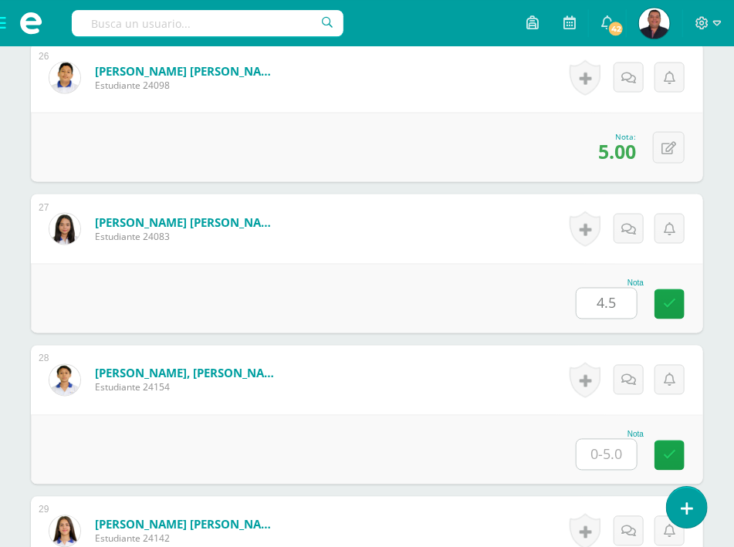
type input "4.5"
type input "5"
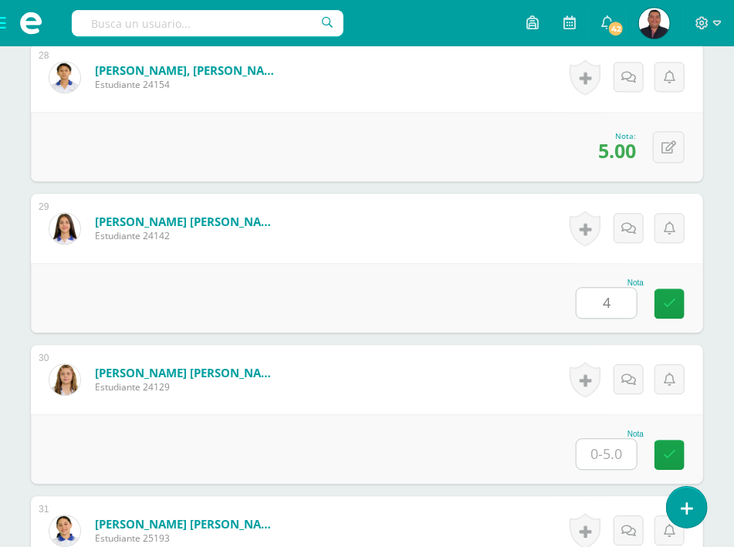
type input "4"
type input "4.5"
type input "7"
type input "3.5"
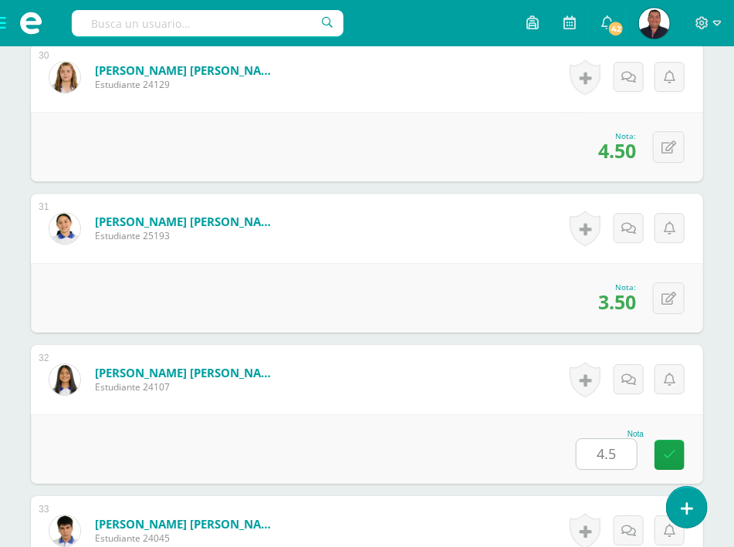
type input "4.5"
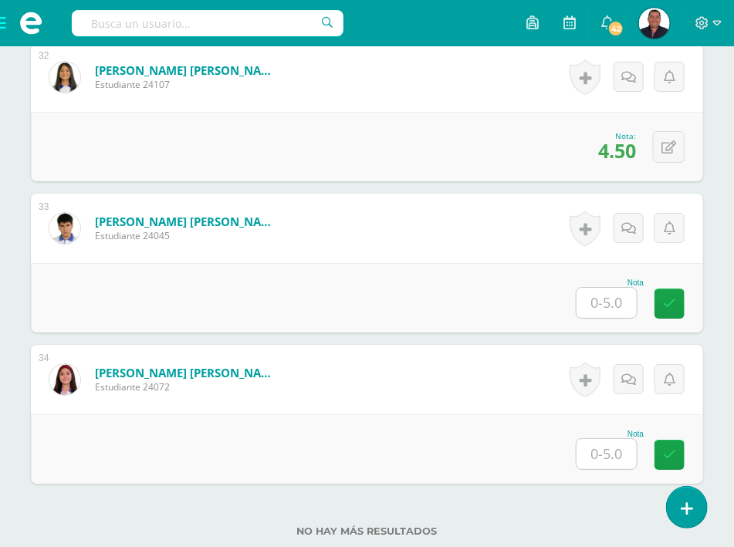
type input "5"
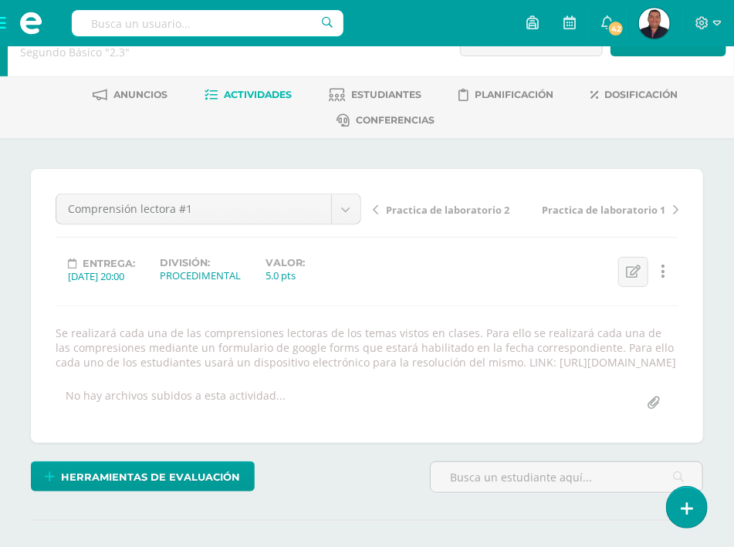
scroll to position [0, 0]
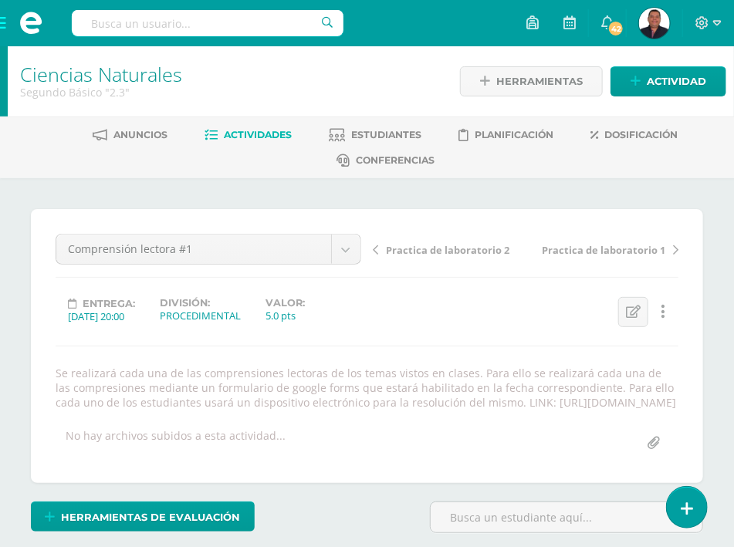
click at [5, 20] on span at bounding box center [31, 23] width 62 height 46
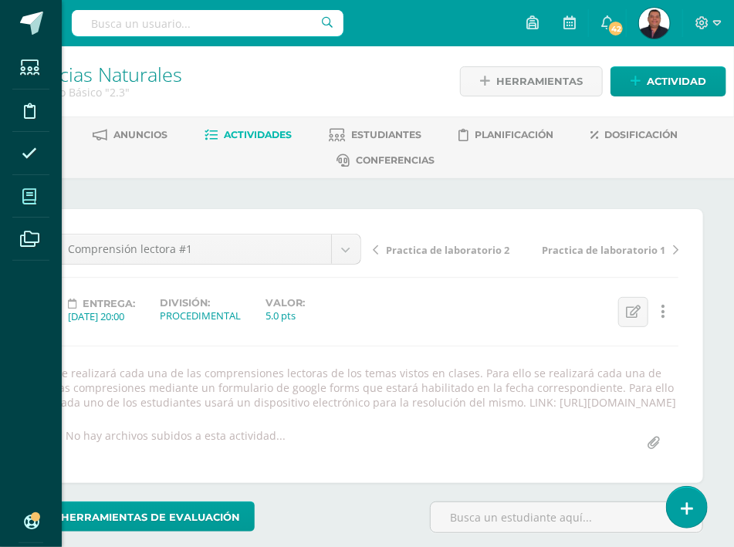
click at [37, 198] on span at bounding box center [29, 196] width 35 height 35
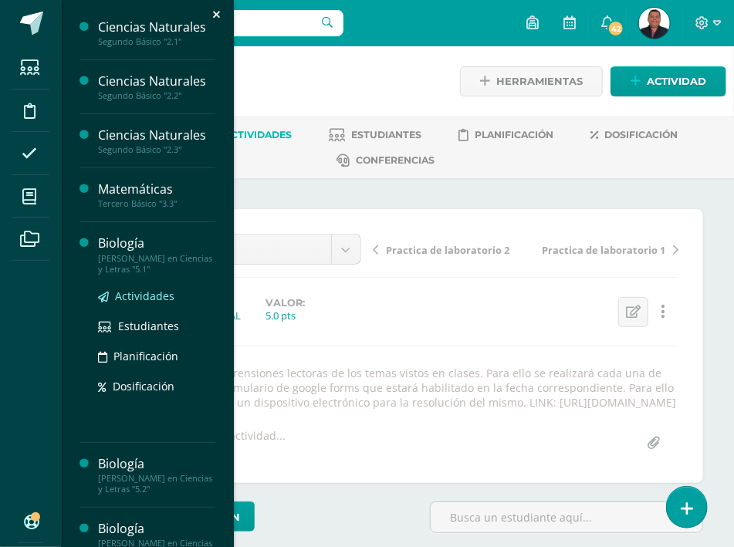
click at [142, 303] on span "Actividades" at bounding box center [144, 296] width 59 height 15
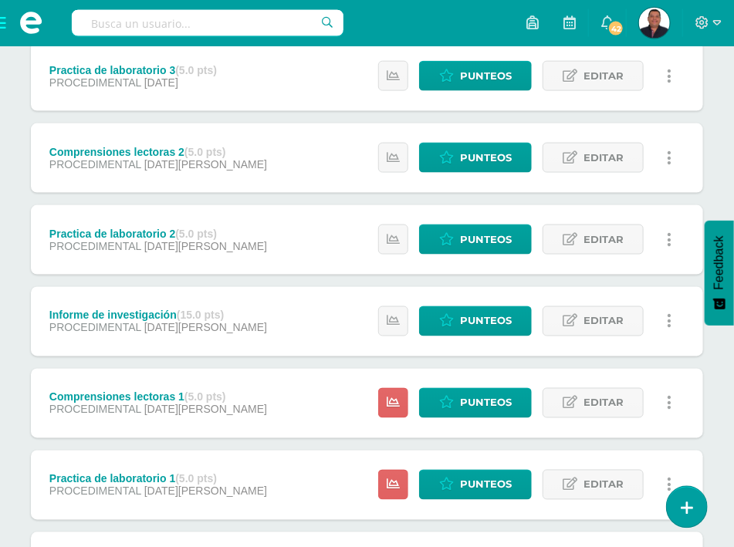
scroll to position [636, 0]
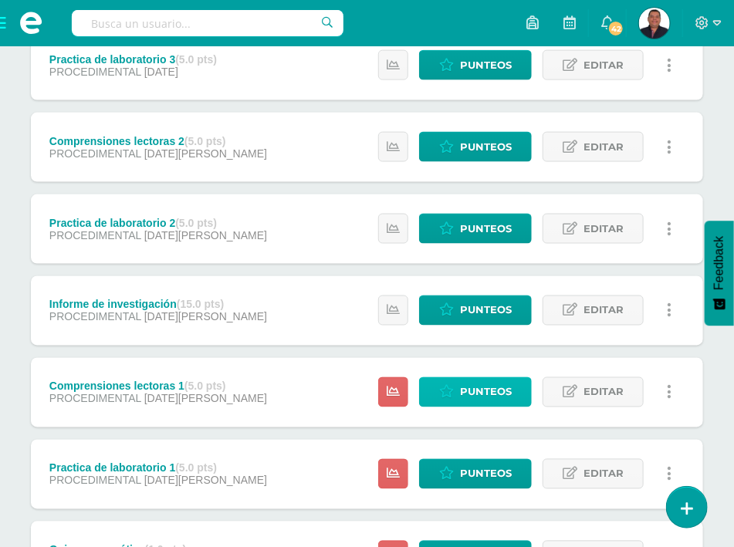
click at [468, 378] on span "Punteos" at bounding box center [486, 392] width 52 height 29
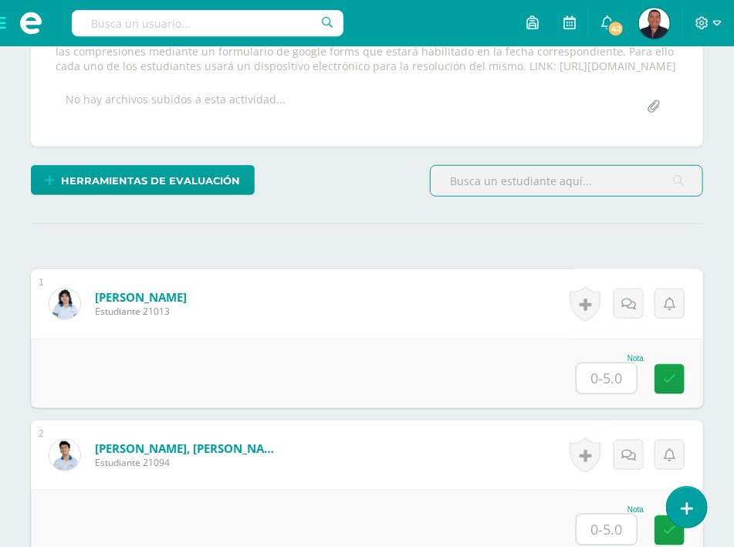
scroll to position [496, 0]
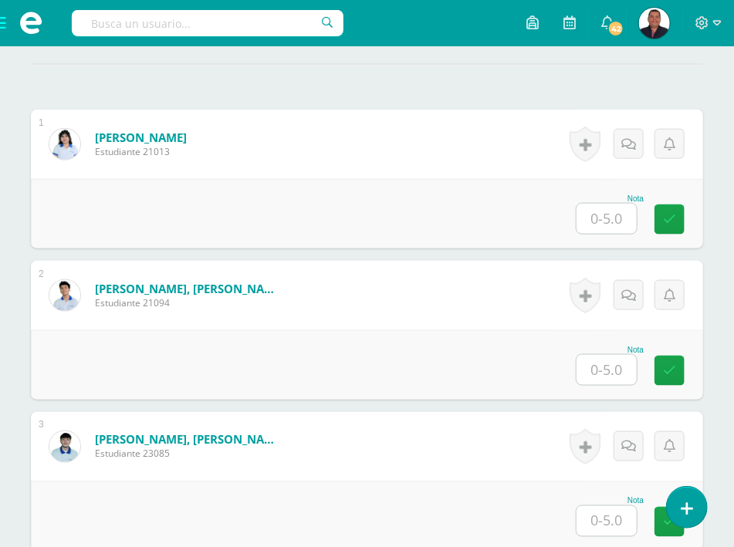
click at [607, 204] on input "text" at bounding box center [606, 219] width 60 height 30
type input "3.5"
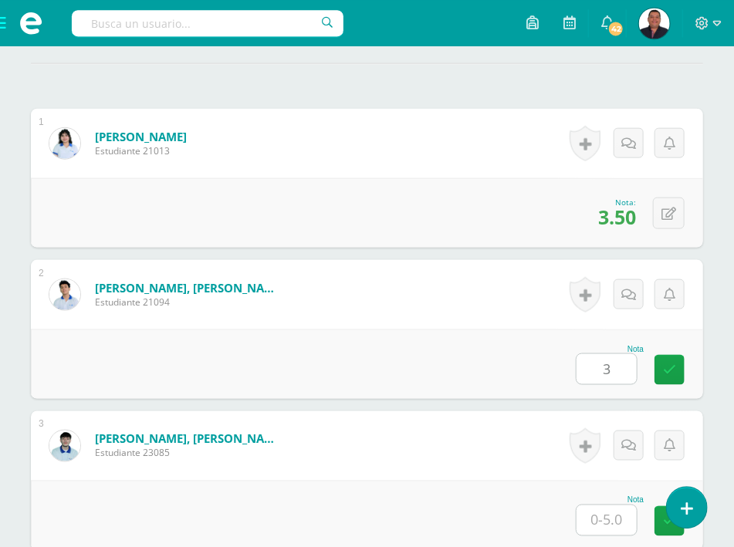
type input "3"
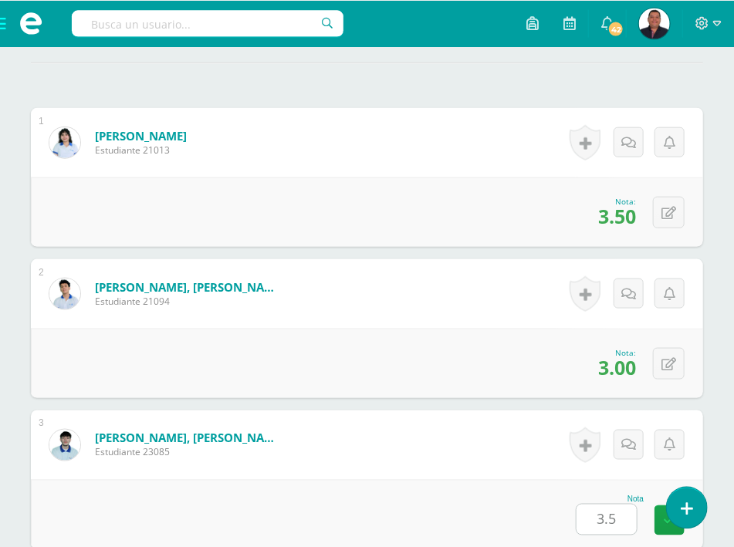
type input "3.5"
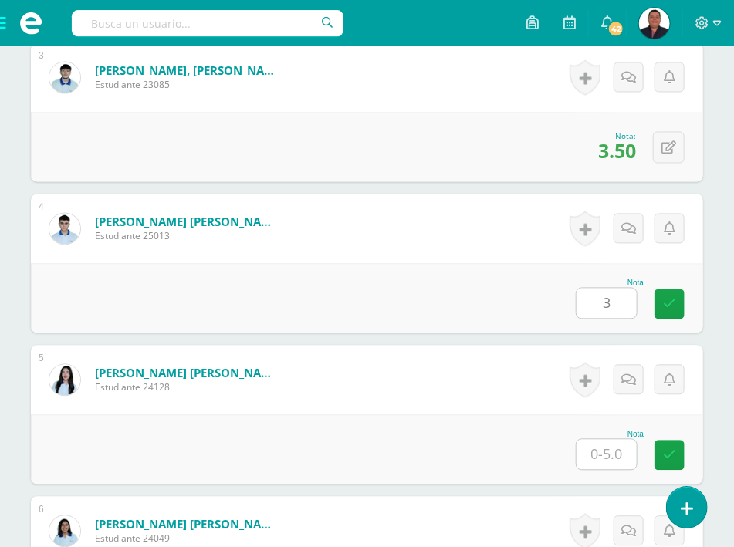
type input "3"
type input "4"
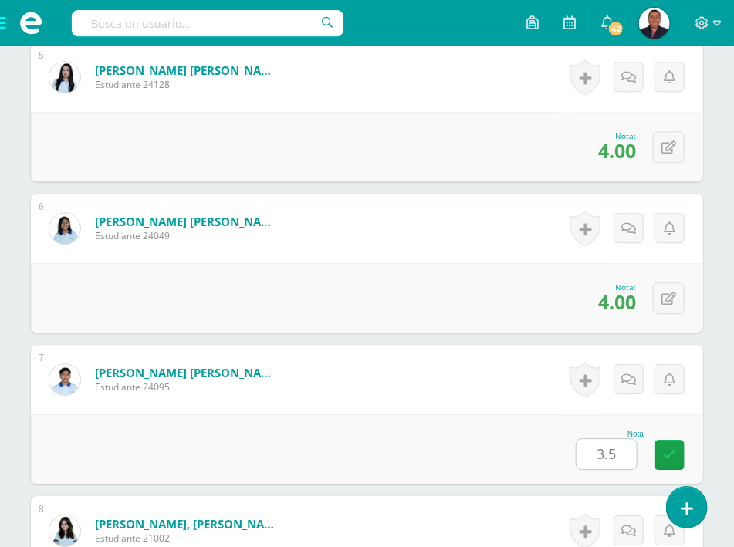
type input "3.5"
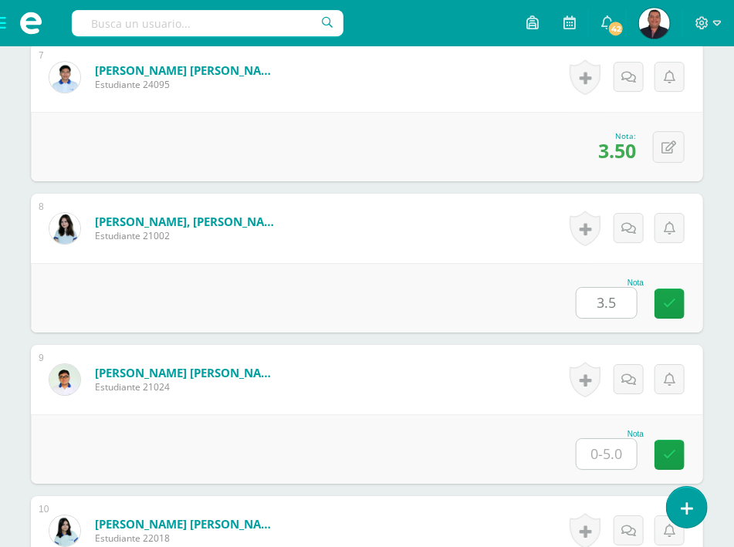
type input "3.5"
type input "."
type input "3.5"
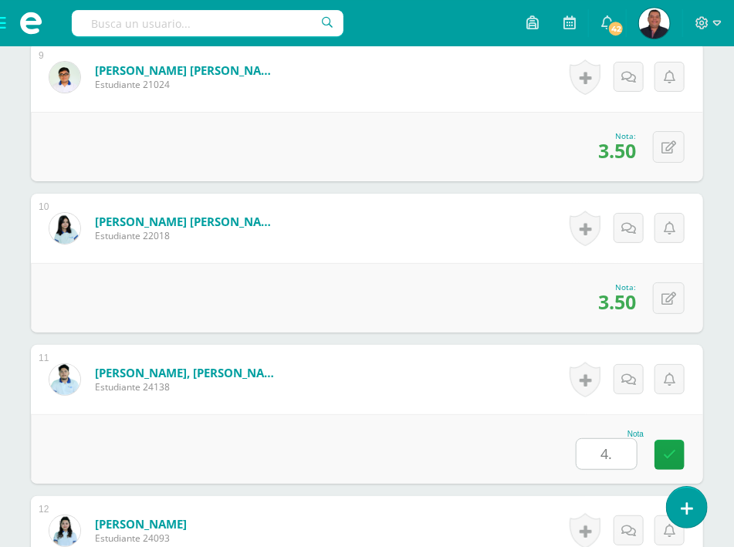
type input "4"
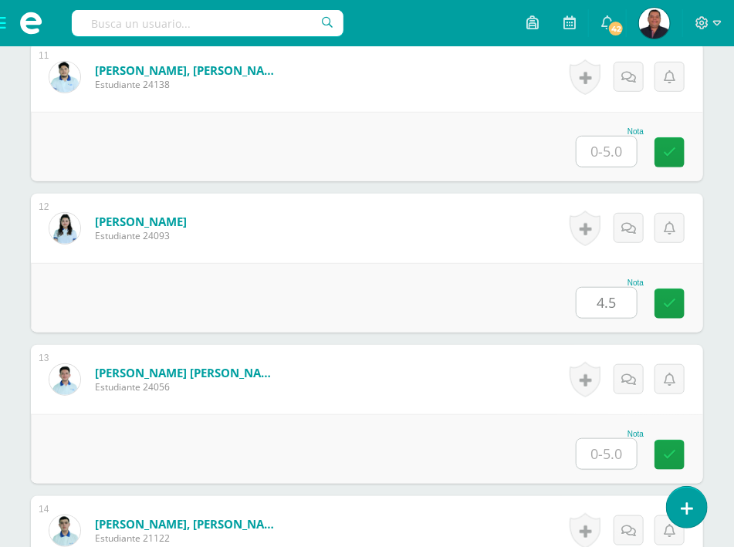
type input "4.5"
type input "3"
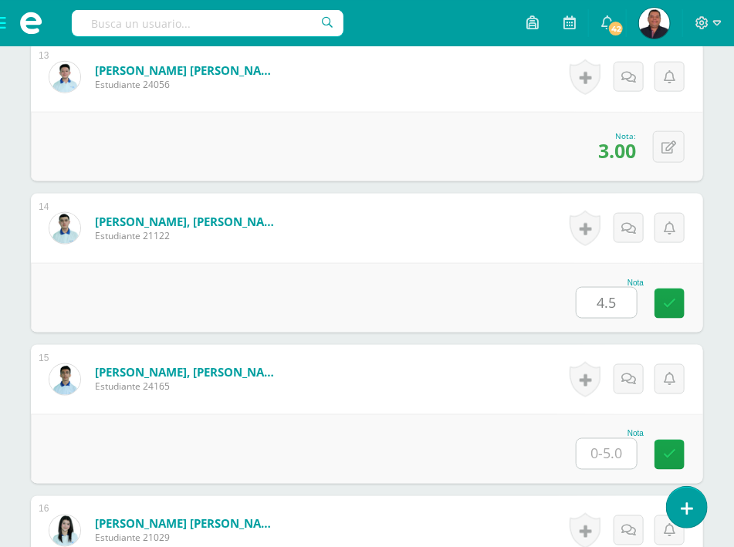
type input "4.5"
type input "3.5"
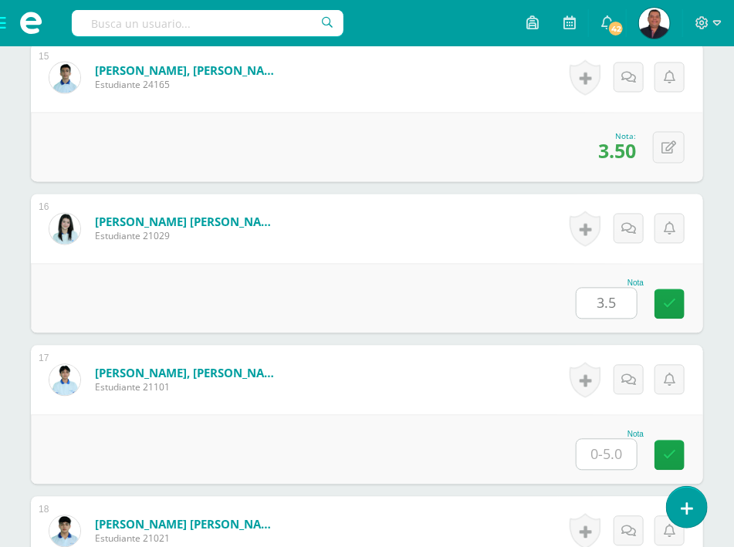
type input "3.5"
type input "4.5"
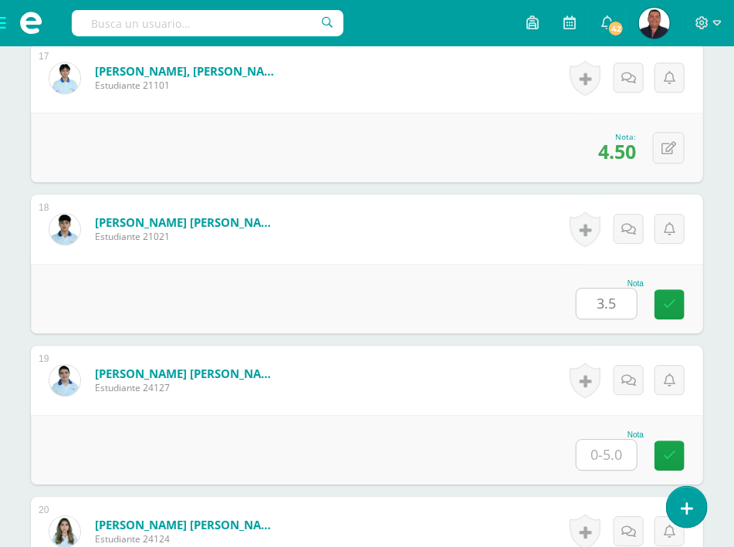
type input "3.5"
type input "2.5"
type input "4.5"
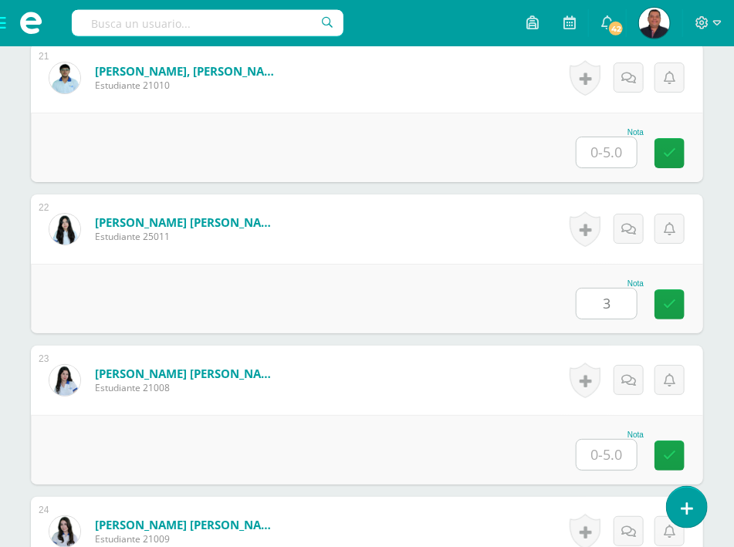
type input "3"
type input "3.5"
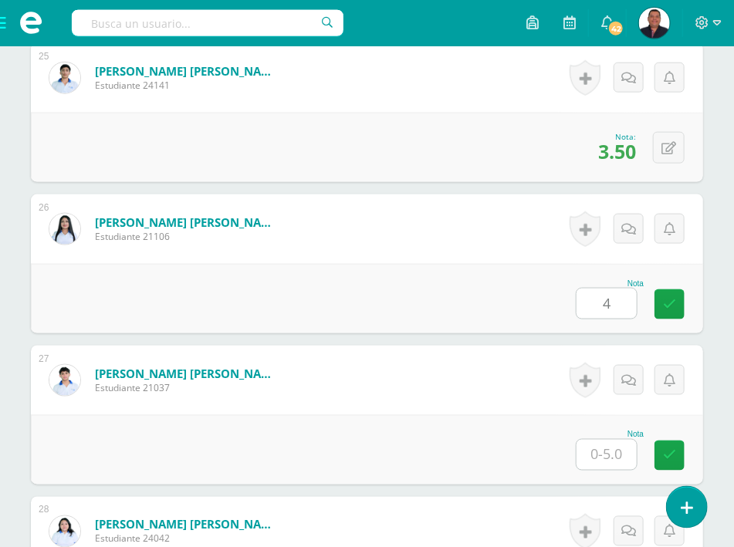
type input "4"
type input "3.5"
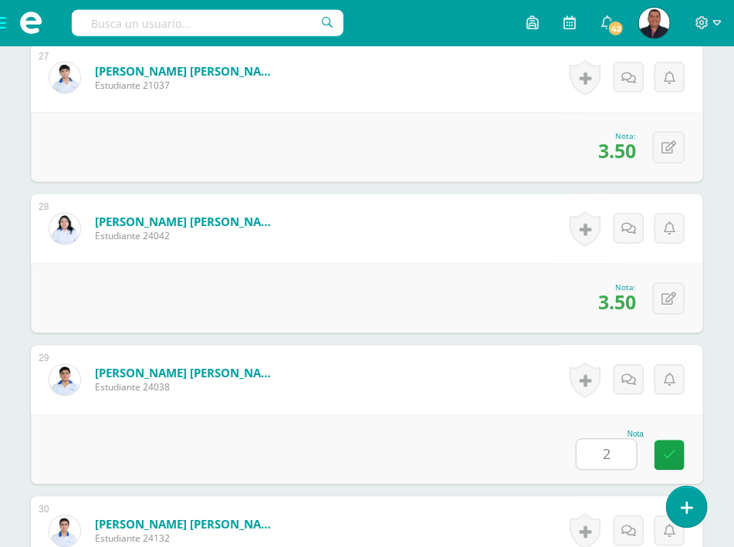
type input "2"
type input "4.5"
type input "4"
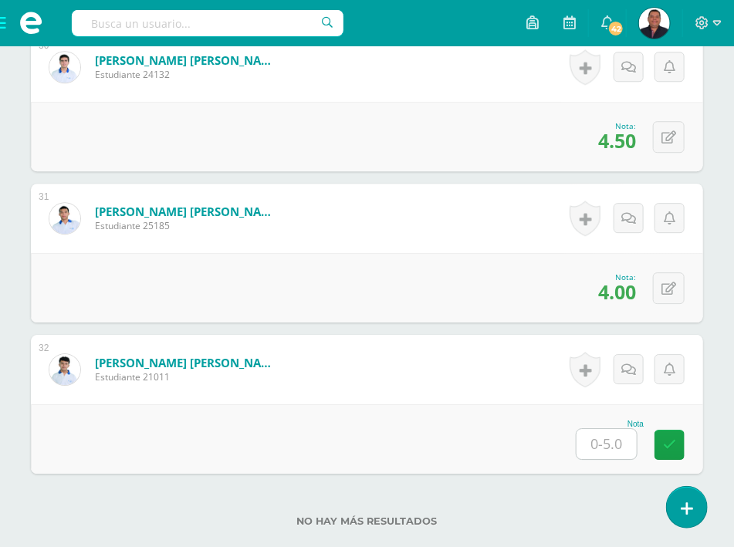
click at [462, 346] on form "[PERSON_NAME] [PERSON_NAME] Estudiante 21011 Nota 0 [GEOGRAPHIC_DATA]" at bounding box center [367, 369] width 672 height 69
